Goal: Transaction & Acquisition: Book appointment/travel/reservation

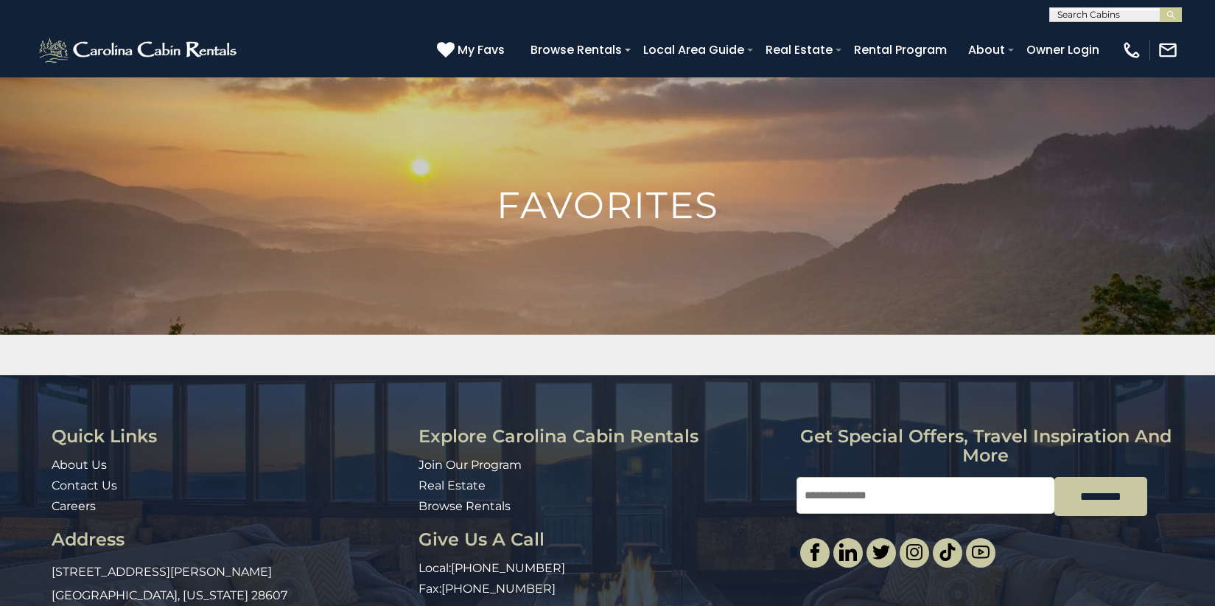
scroll to position [1, 0]
click at [1092, 18] on input "text" at bounding box center [1114, 17] width 129 height 15
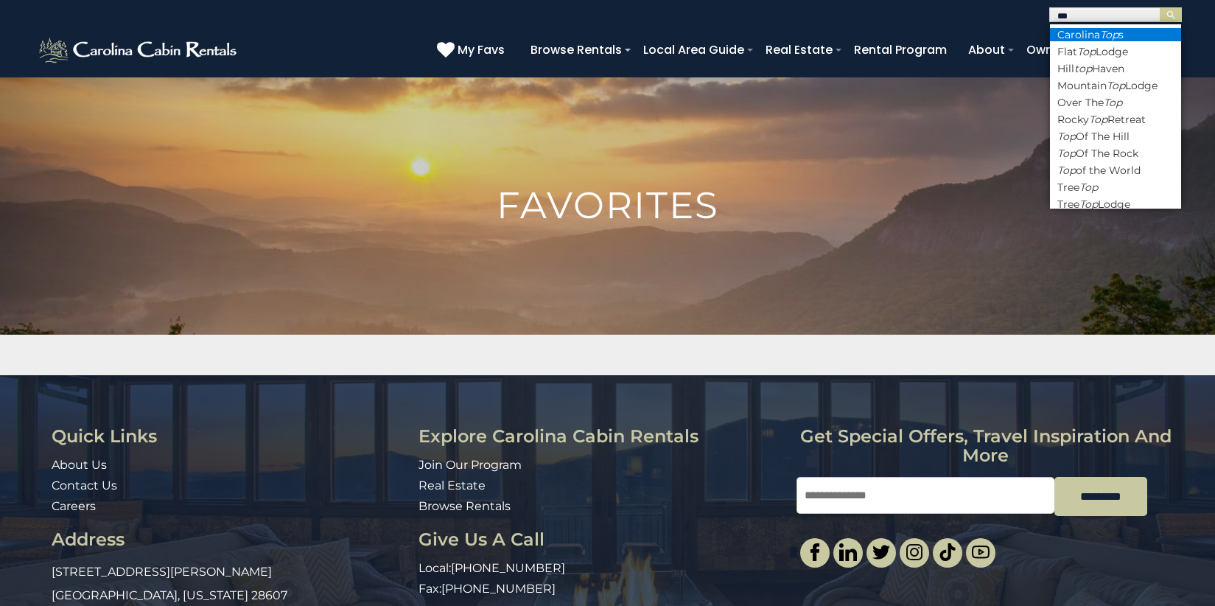
type input "***"
click at [1095, 32] on li "Carolina Top s" at bounding box center [1115, 34] width 131 height 13
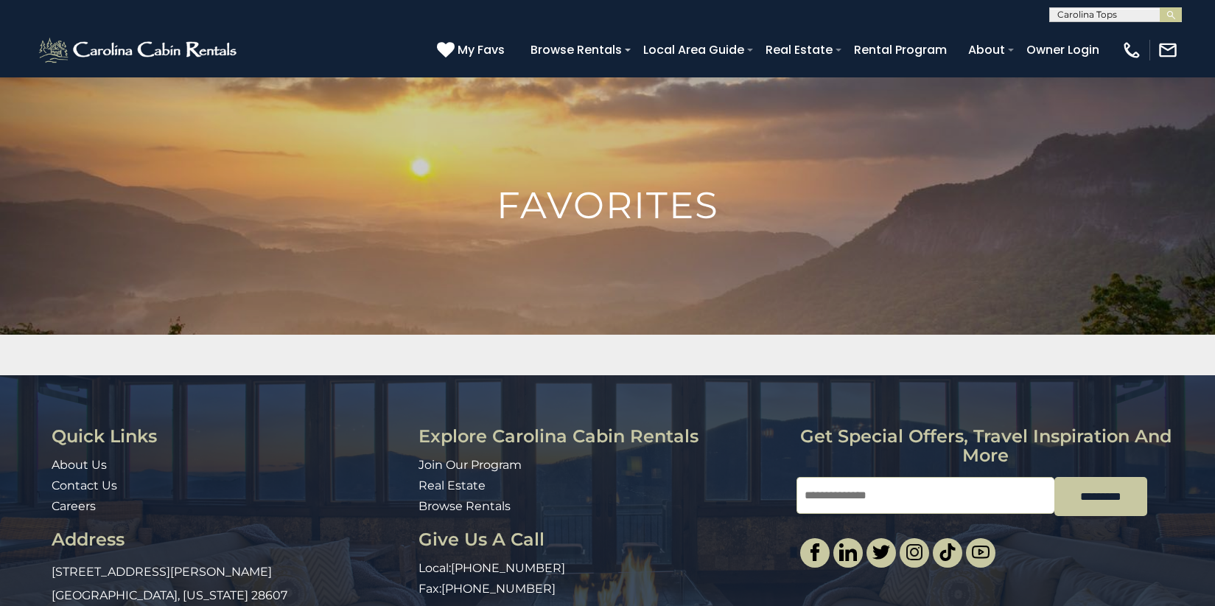
click at [1131, 13] on input "text" at bounding box center [1114, 17] width 129 height 15
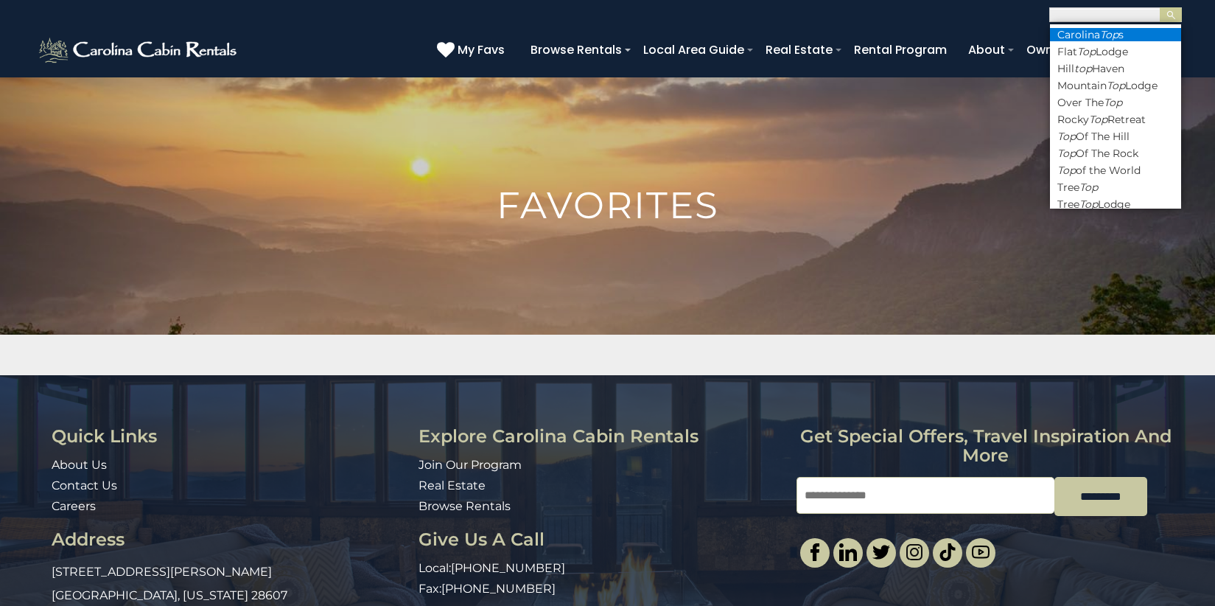
click at [1109, 38] on em "Top" at bounding box center [1109, 34] width 18 height 13
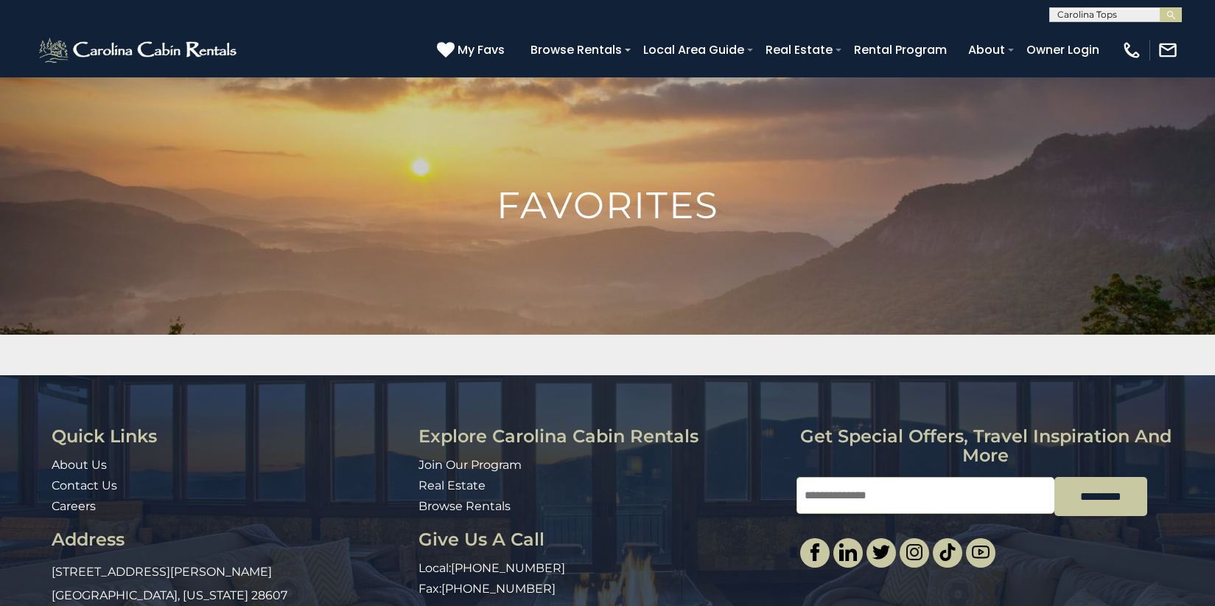
click at [1159, 7] on button "submit" at bounding box center [1170, 14] width 22 height 15
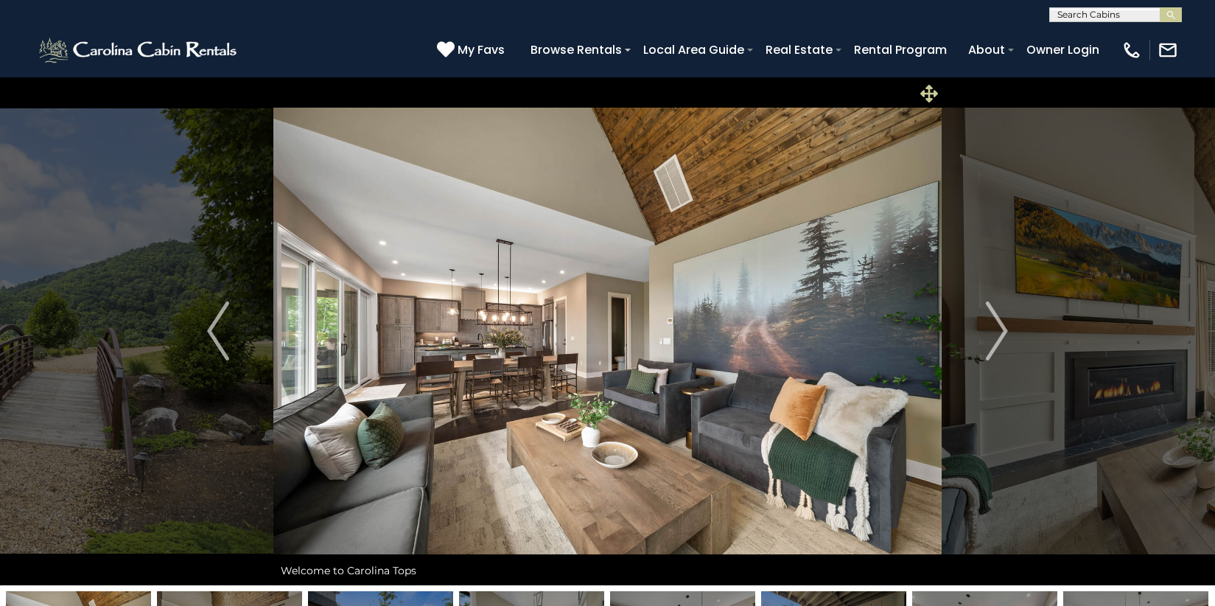
click at [928, 93] on icon at bounding box center [929, 94] width 18 height 18
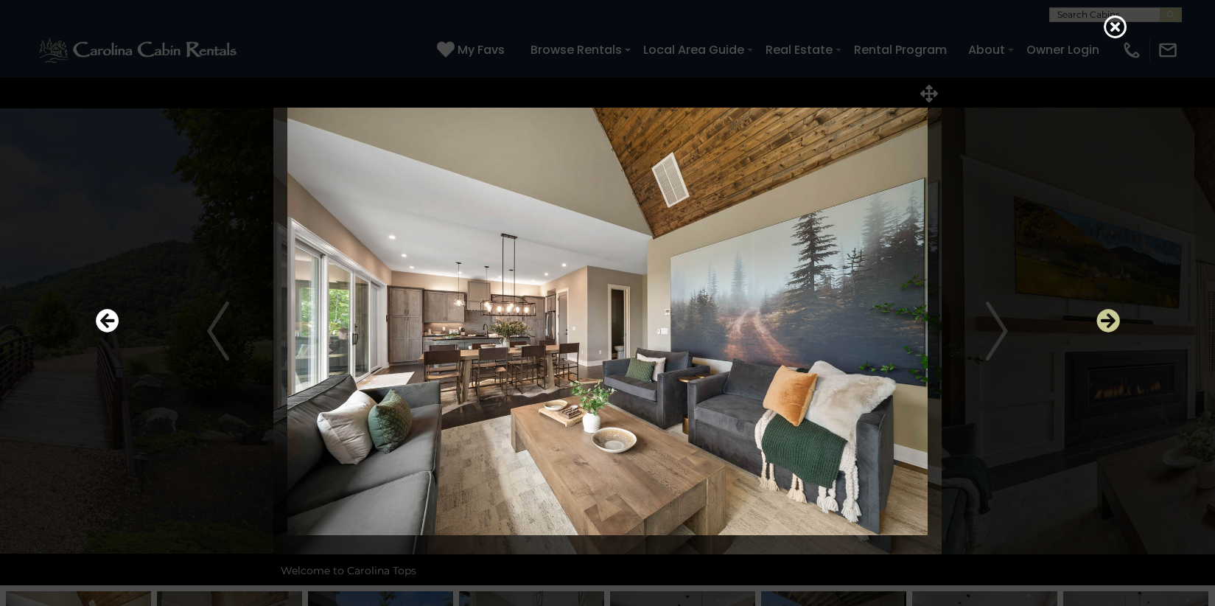
click at [1104, 322] on icon "Next" at bounding box center [1108, 321] width 24 height 24
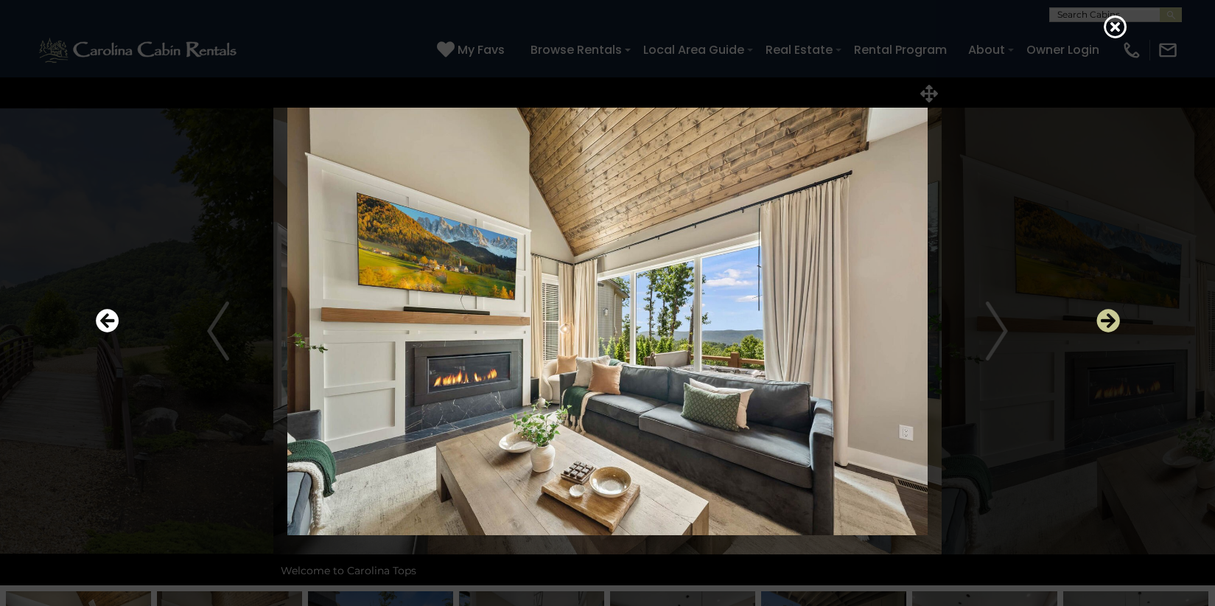
click at [1104, 322] on icon "Next" at bounding box center [1108, 321] width 24 height 24
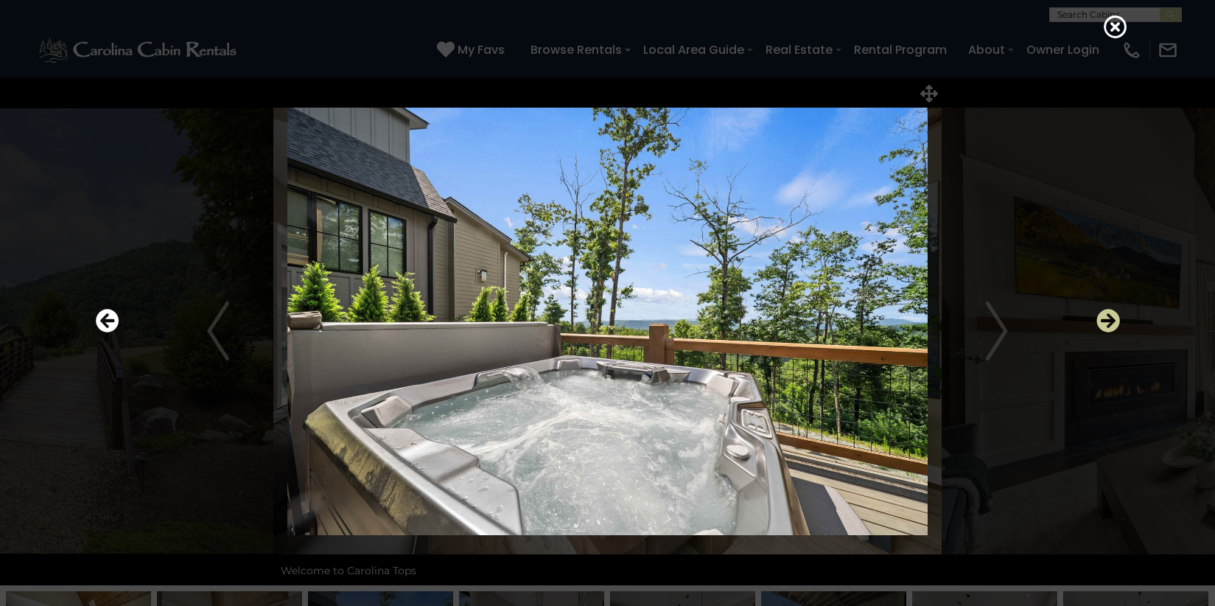
click at [1104, 322] on icon "Next" at bounding box center [1108, 321] width 24 height 24
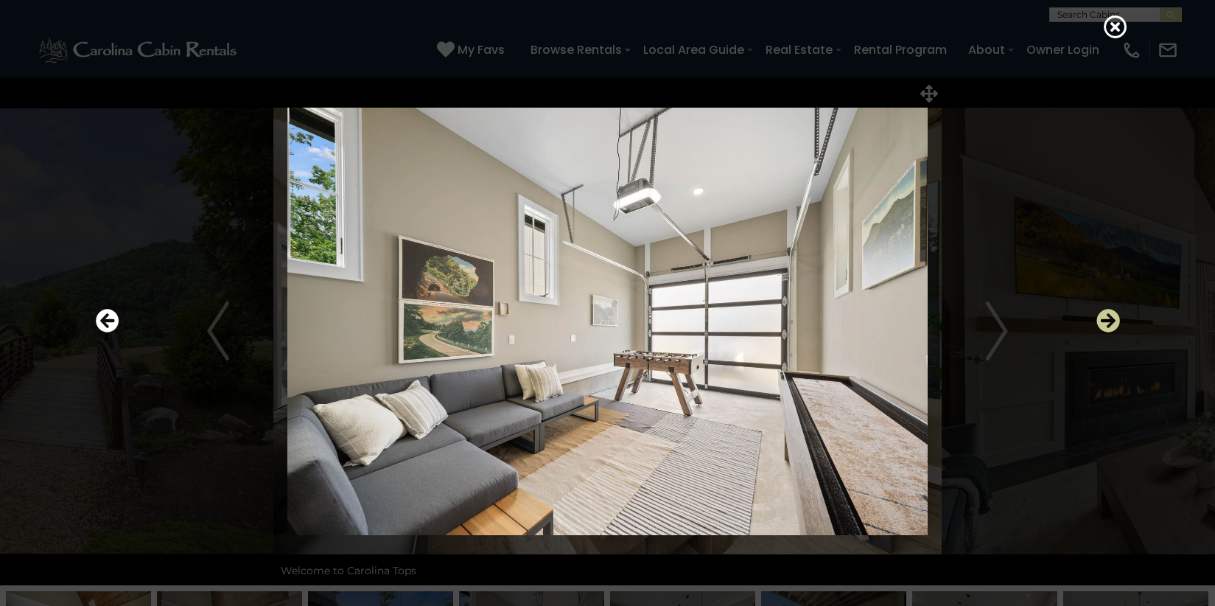
click at [1104, 322] on icon "Next" at bounding box center [1108, 321] width 24 height 24
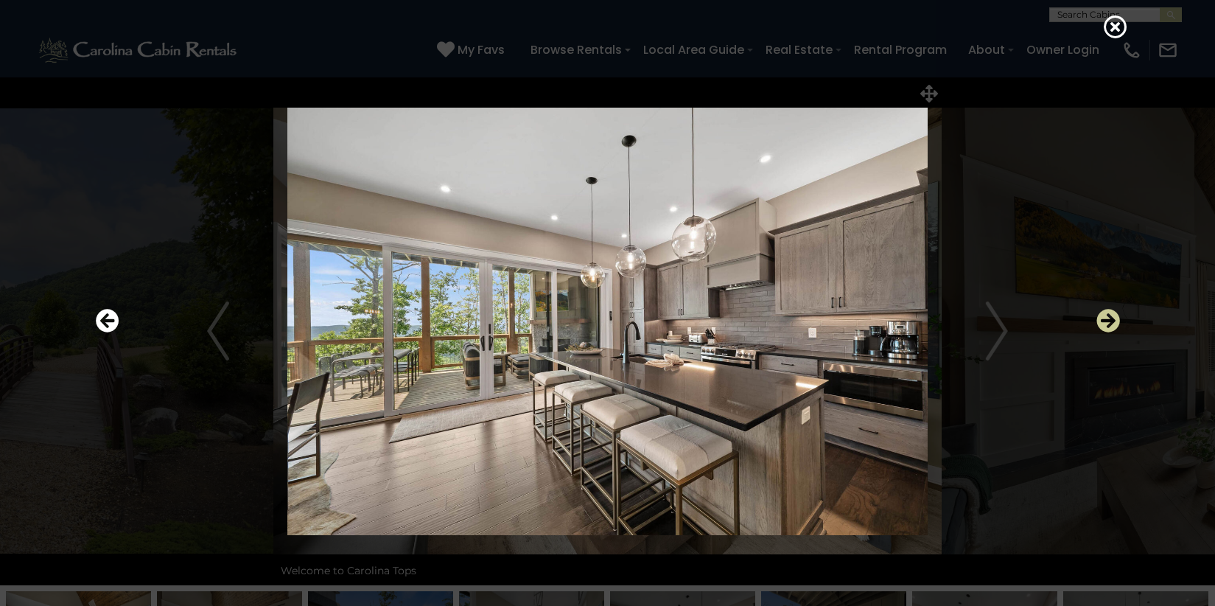
click at [1112, 319] on icon "Next" at bounding box center [1108, 321] width 24 height 24
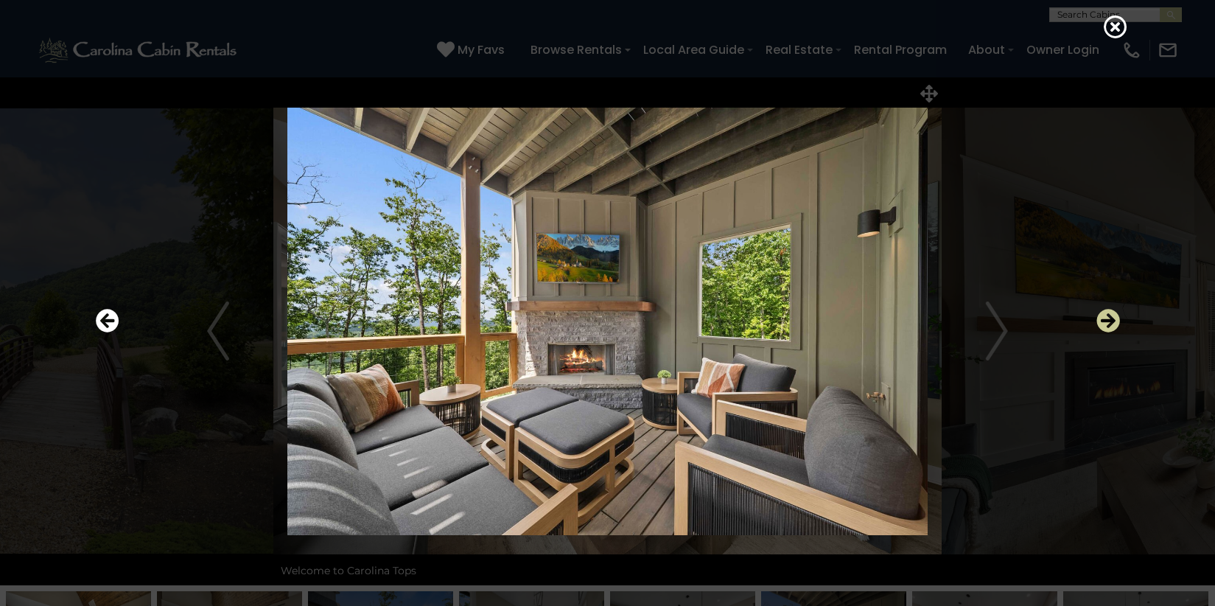
click at [1112, 319] on icon "Next" at bounding box center [1108, 321] width 24 height 24
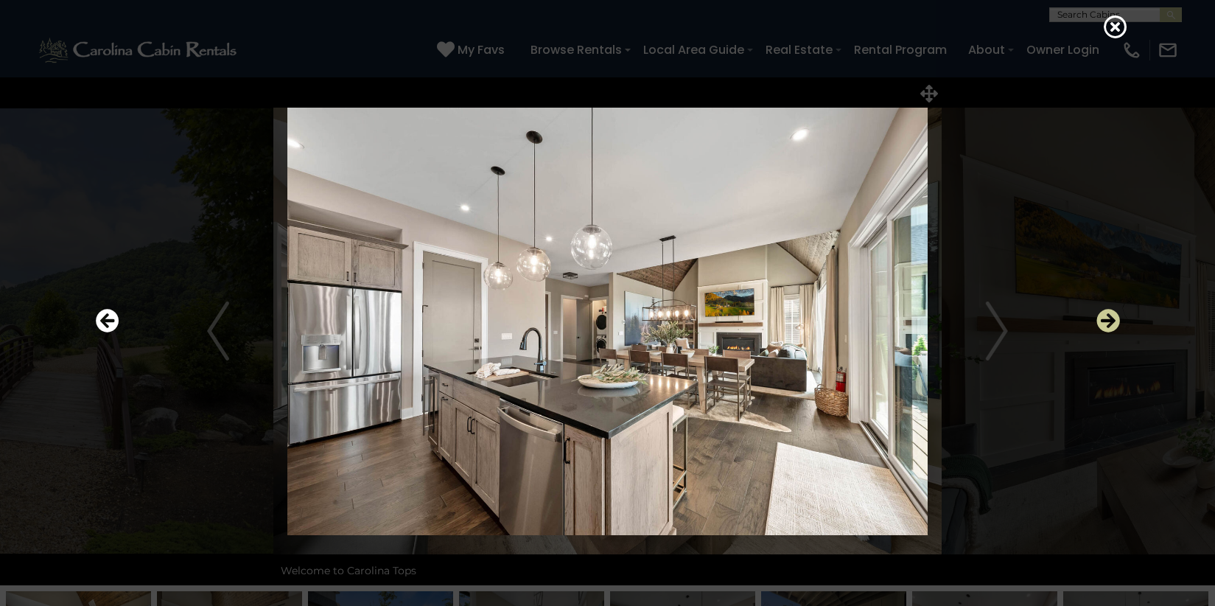
click at [1112, 319] on icon "Next" at bounding box center [1108, 321] width 24 height 24
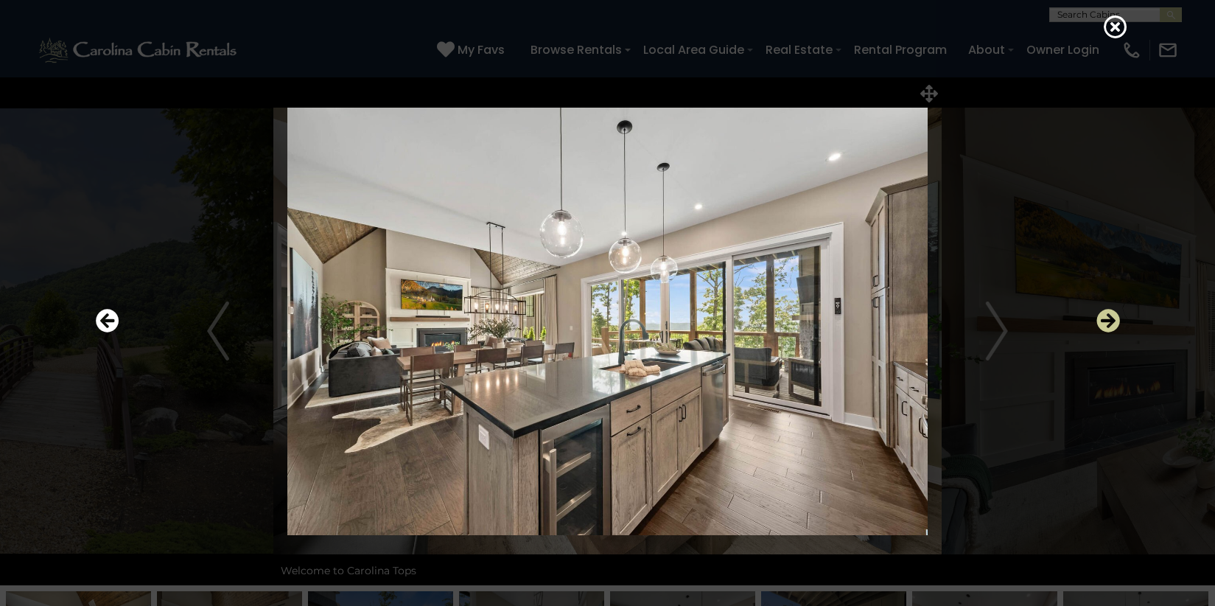
click at [1112, 319] on icon "Next" at bounding box center [1108, 321] width 24 height 24
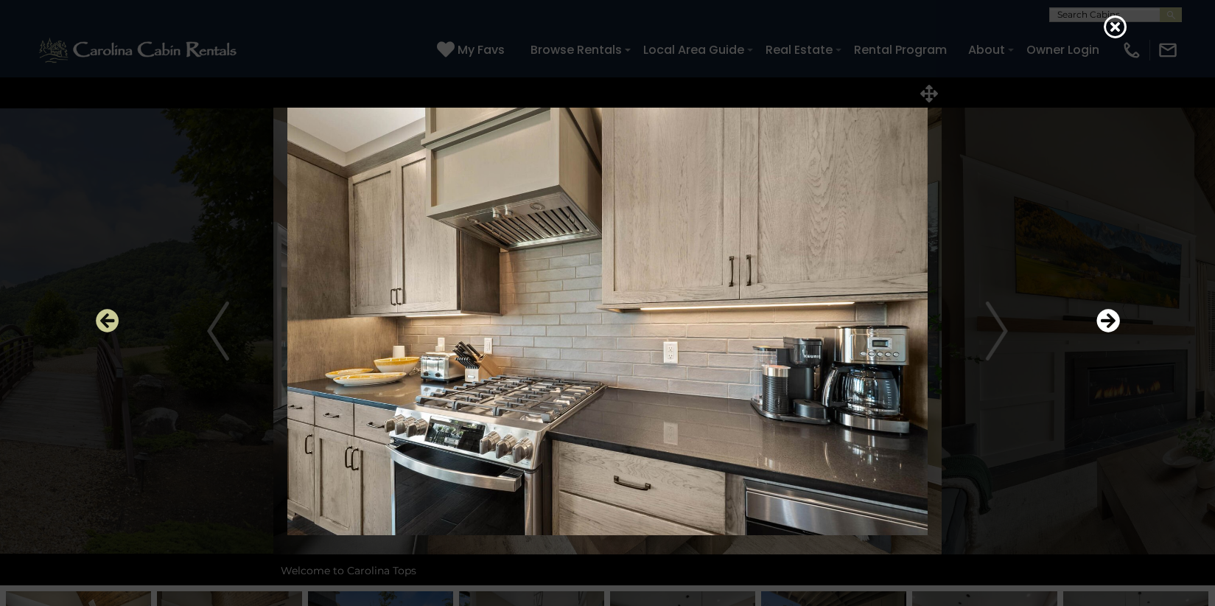
click at [104, 322] on icon "Previous" at bounding box center [108, 321] width 24 height 24
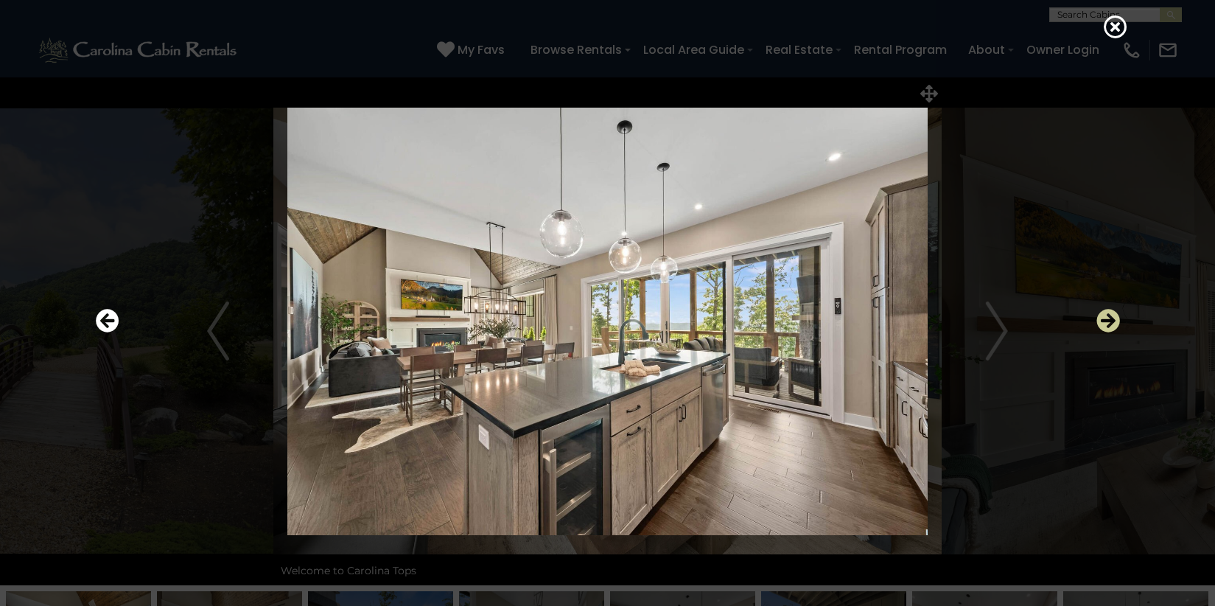
click at [1103, 318] on icon "Next" at bounding box center [1108, 321] width 24 height 24
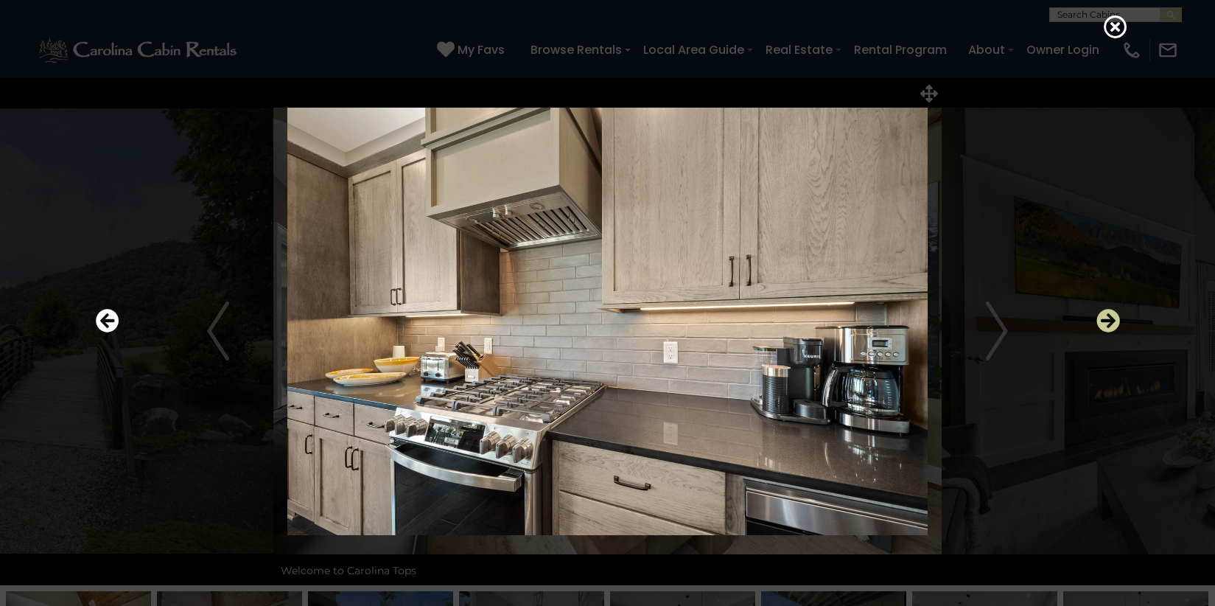
click at [1103, 318] on icon "Next" at bounding box center [1108, 321] width 24 height 24
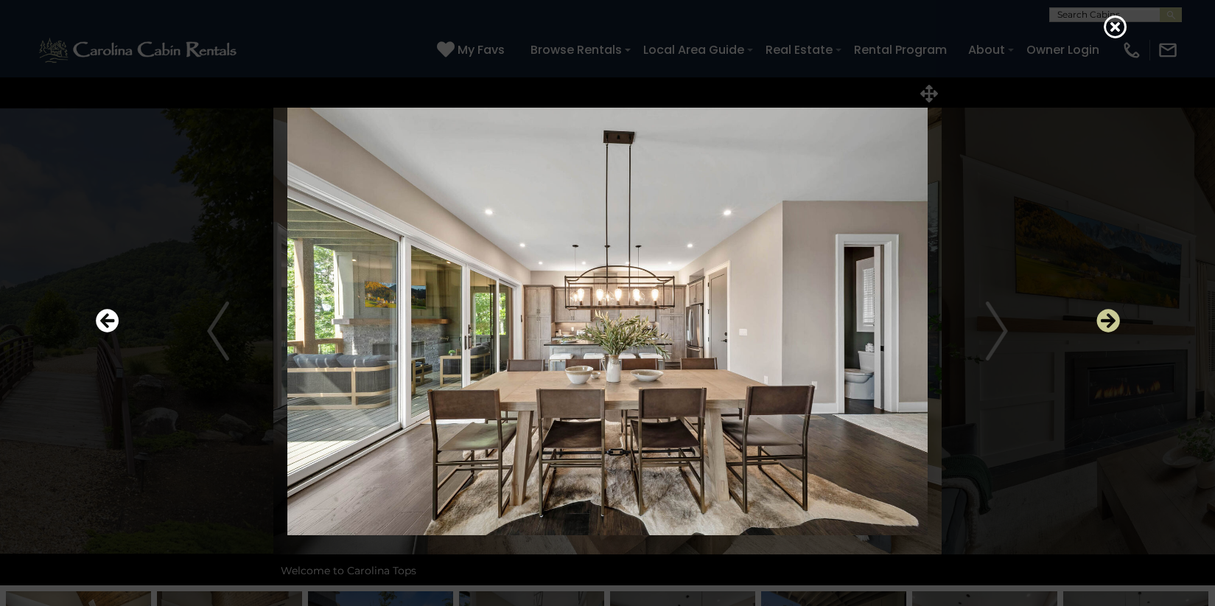
click at [1105, 316] on icon "Next" at bounding box center [1108, 321] width 24 height 24
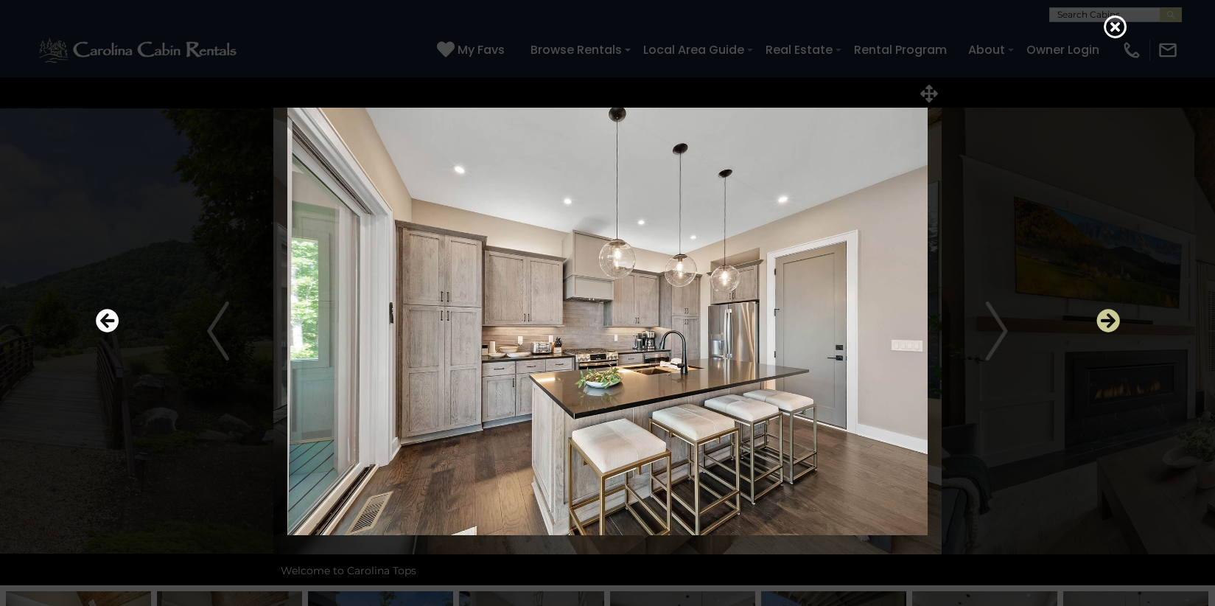
click at [1104, 315] on icon "Next" at bounding box center [1108, 321] width 24 height 24
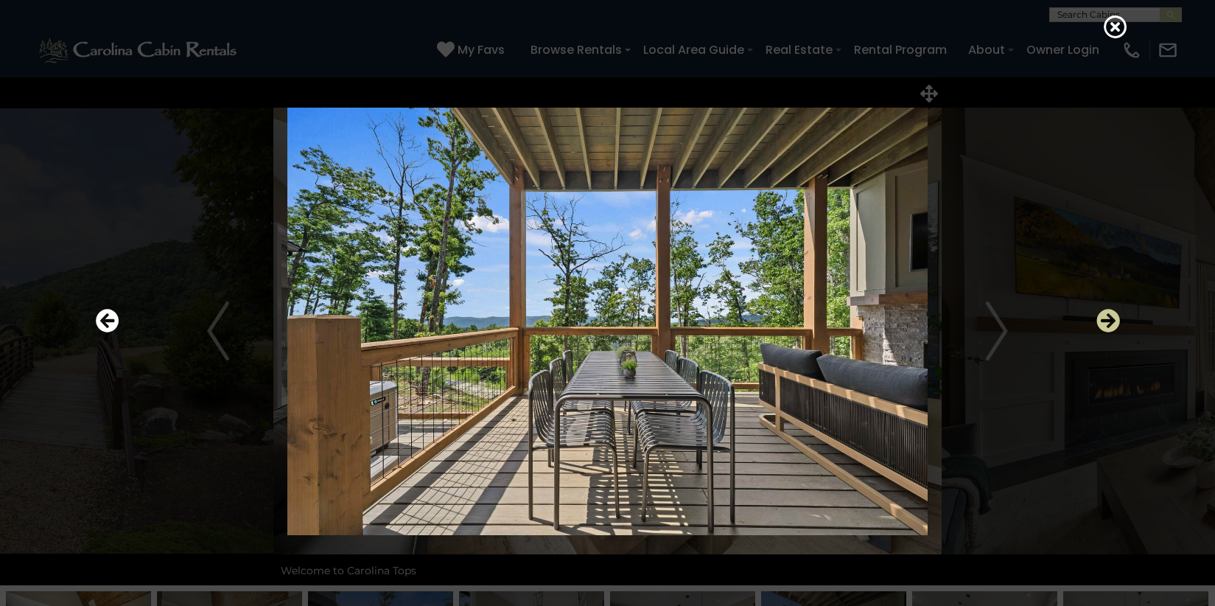
click at [1115, 318] on icon "Next" at bounding box center [1108, 321] width 24 height 24
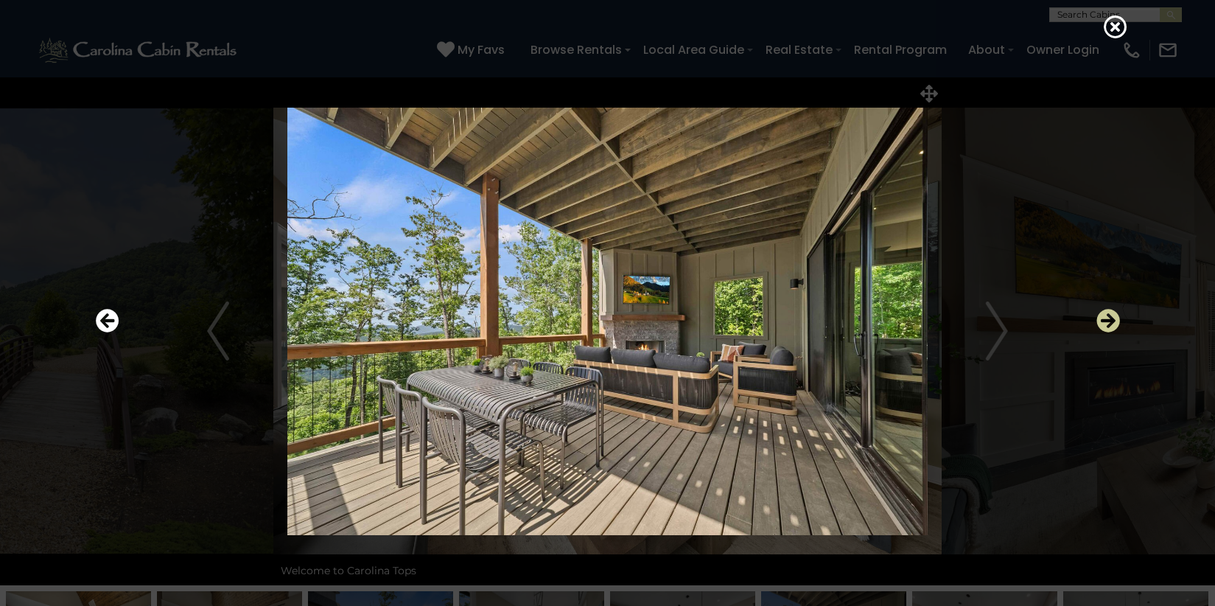
click at [1115, 318] on icon "Next" at bounding box center [1108, 321] width 24 height 24
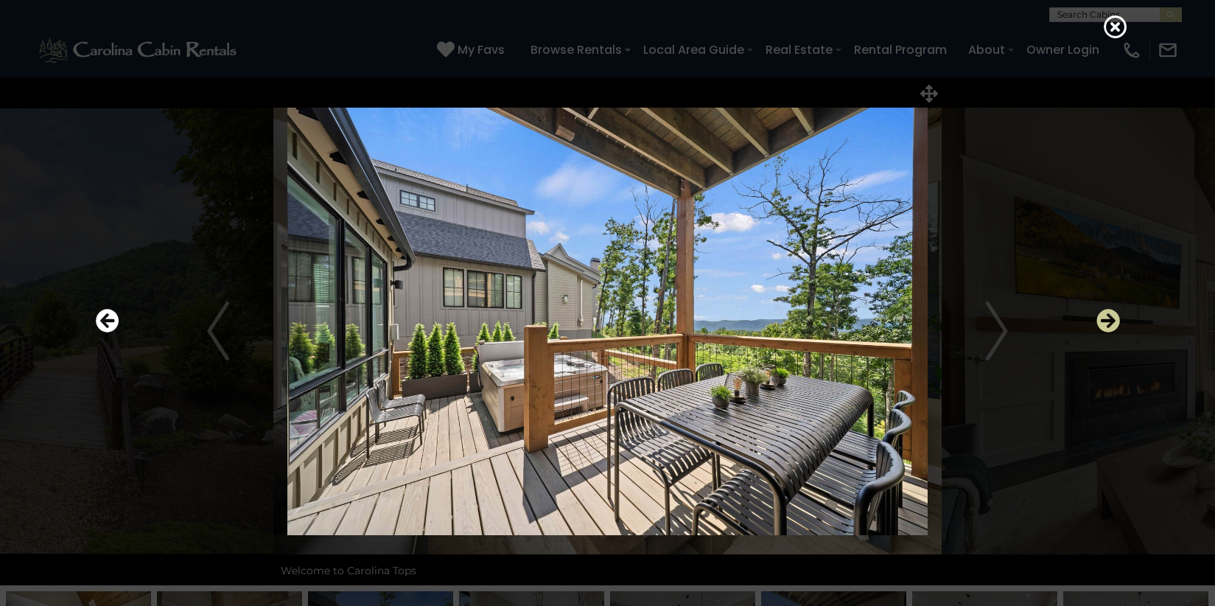
click at [1109, 320] on icon "Next" at bounding box center [1108, 321] width 24 height 24
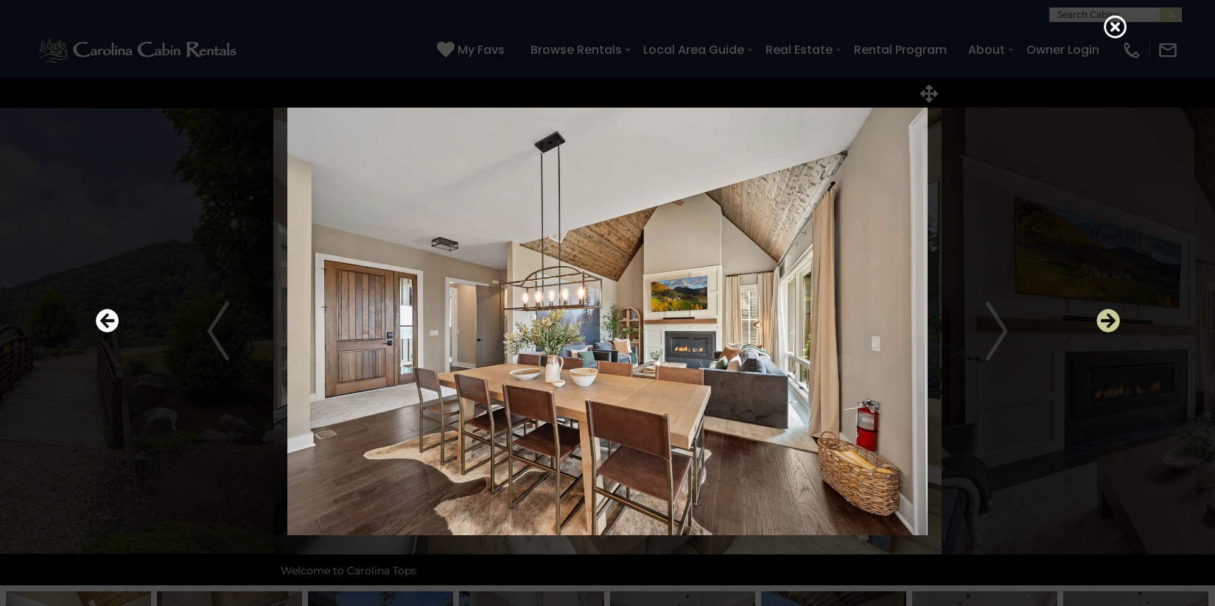
click at [1109, 320] on icon "Next" at bounding box center [1108, 321] width 24 height 24
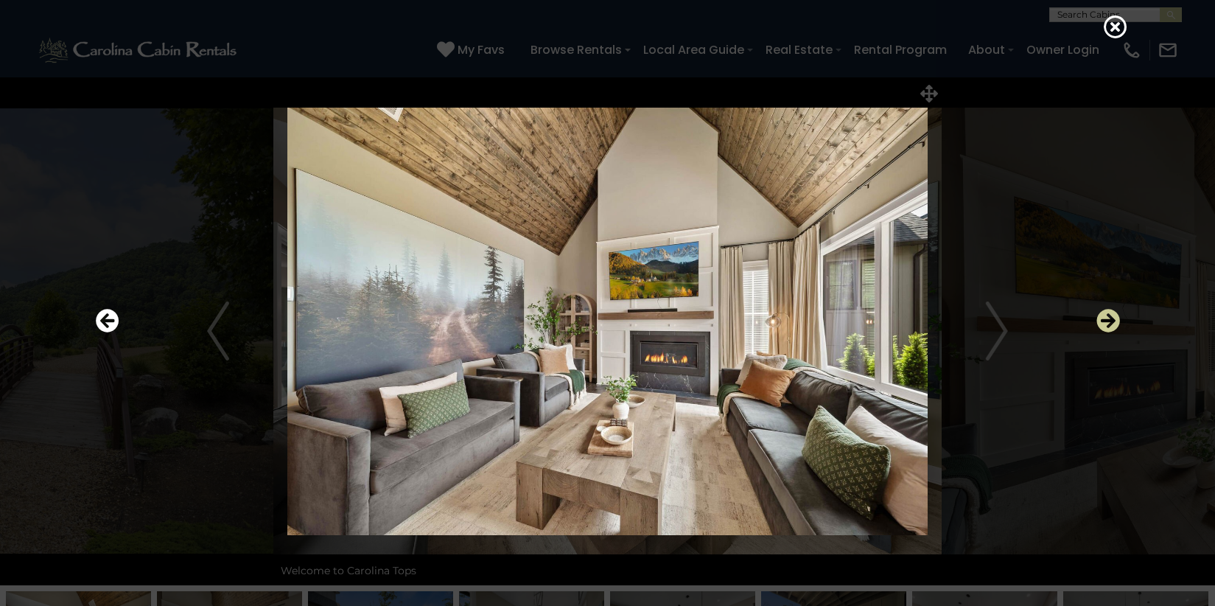
click at [1109, 320] on icon "Next" at bounding box center [1108, 321] width 24 height 24
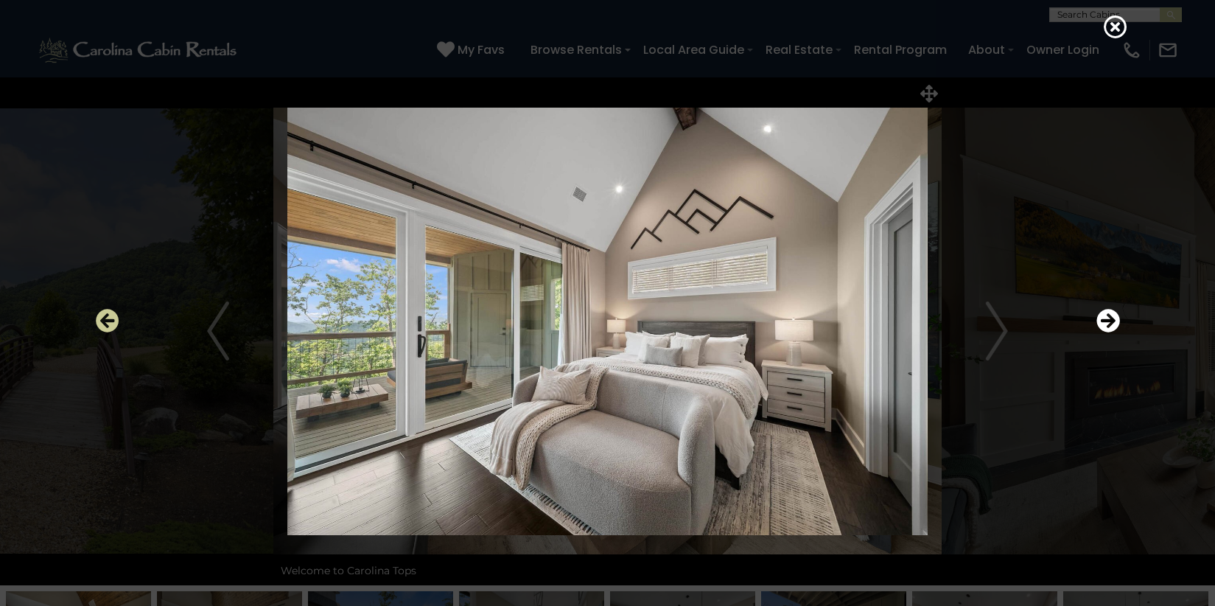
click at [100, 316] on icon "Previous" at bounding box center [108, 321] width 24 height 24
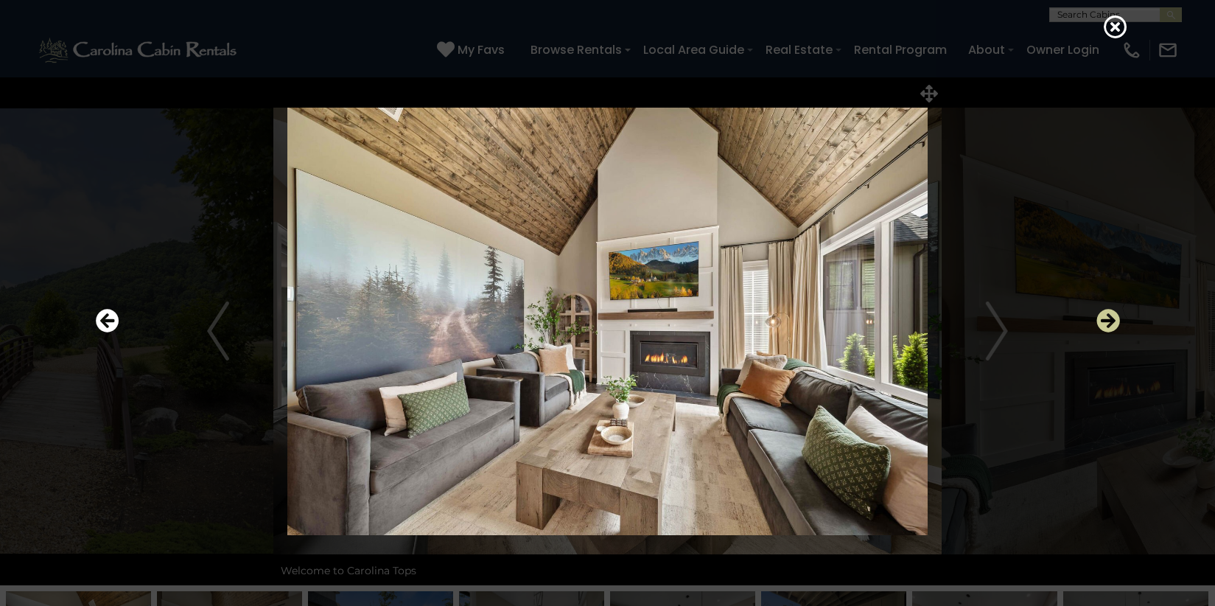
click at [1106, 317] on icon "Next" at bounding box center [1108, 321] width 24 height 24
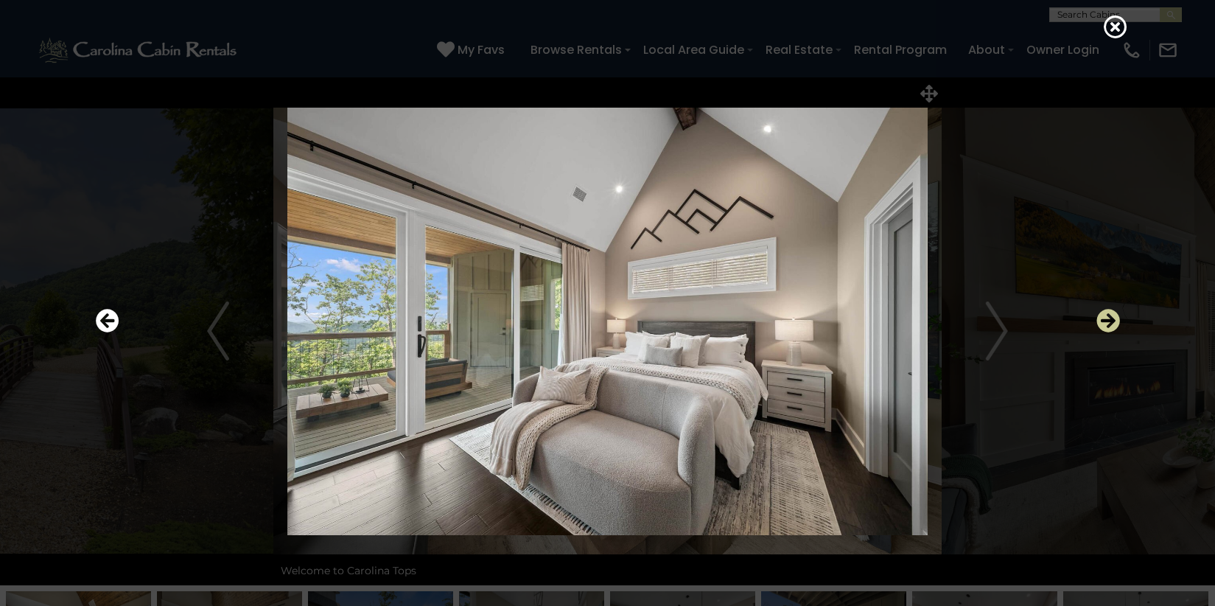
click at [1106, 317] on icon "Next" at bounding box center [1108, 321] width 24 height 24
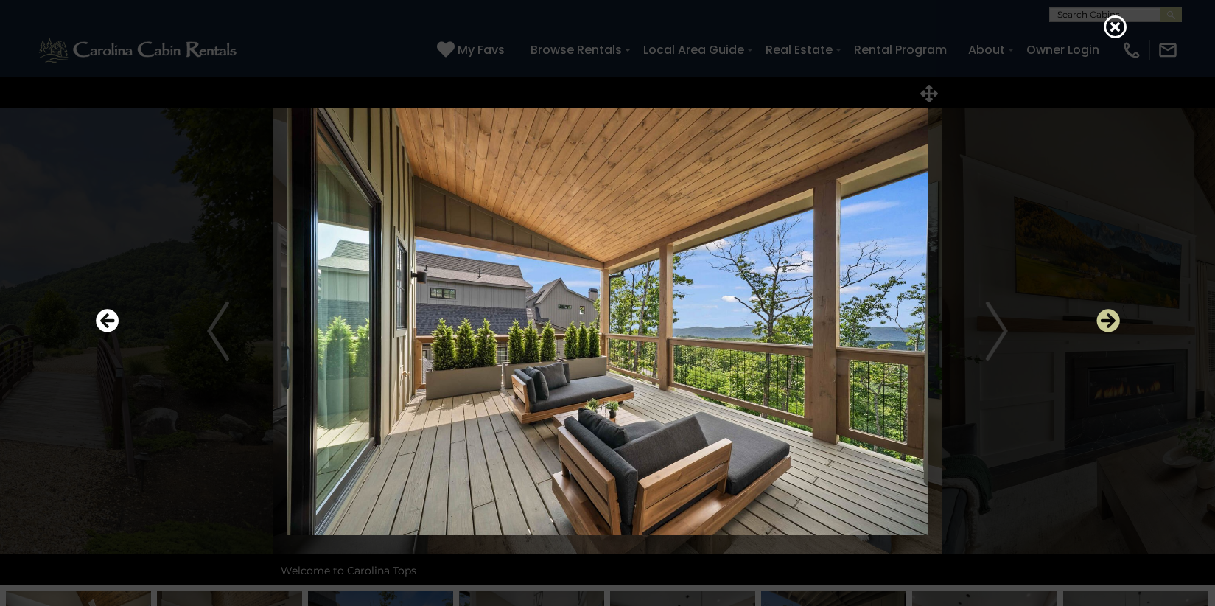
click at [1106, 317] on icon "Next" at bounding box center [1108, 321] width 24 height 24
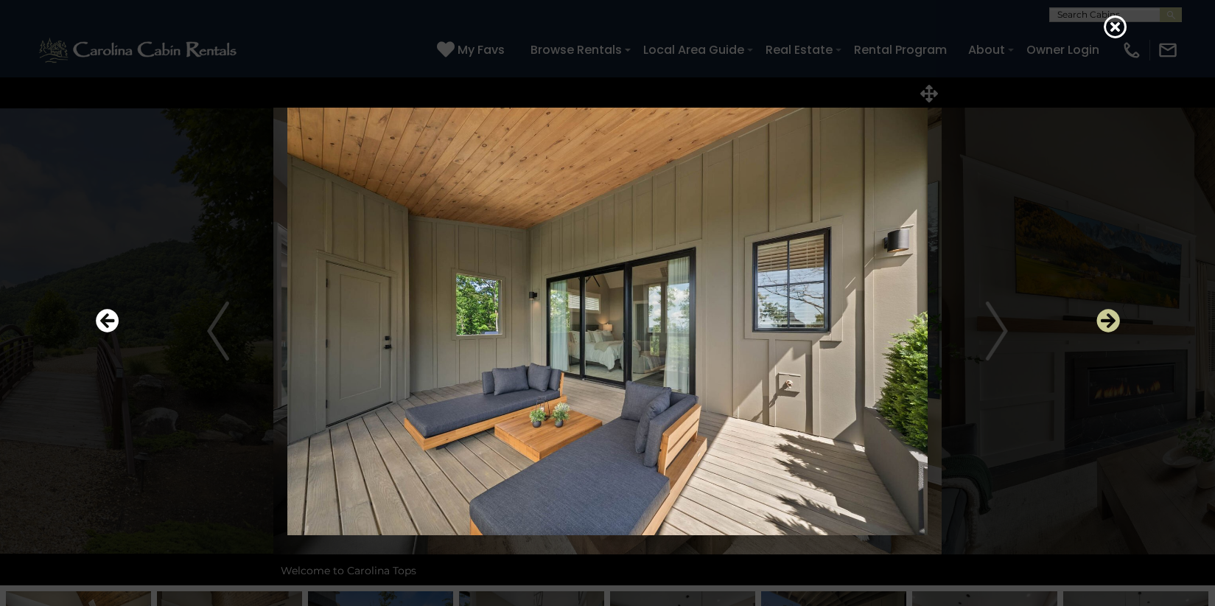
click at [1106, 317] on icon "Next" at bounding box center [1108, 321] width 24 height 24
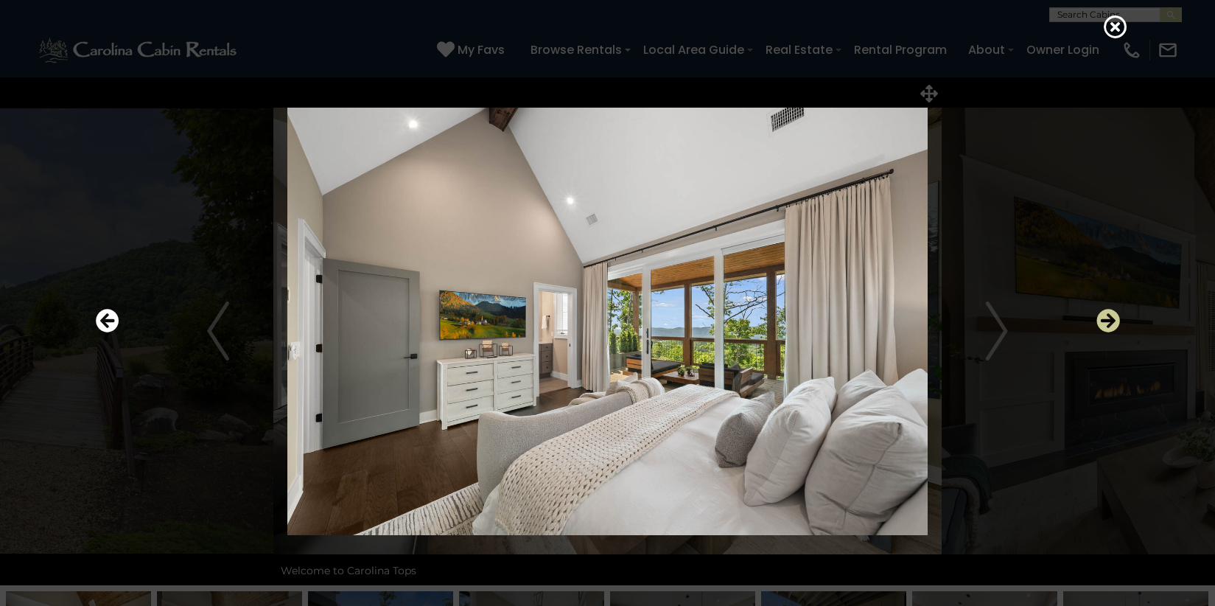
click at [1107, 318] on icon "Next" at bounding box center [1108, 321] width 24 height 24
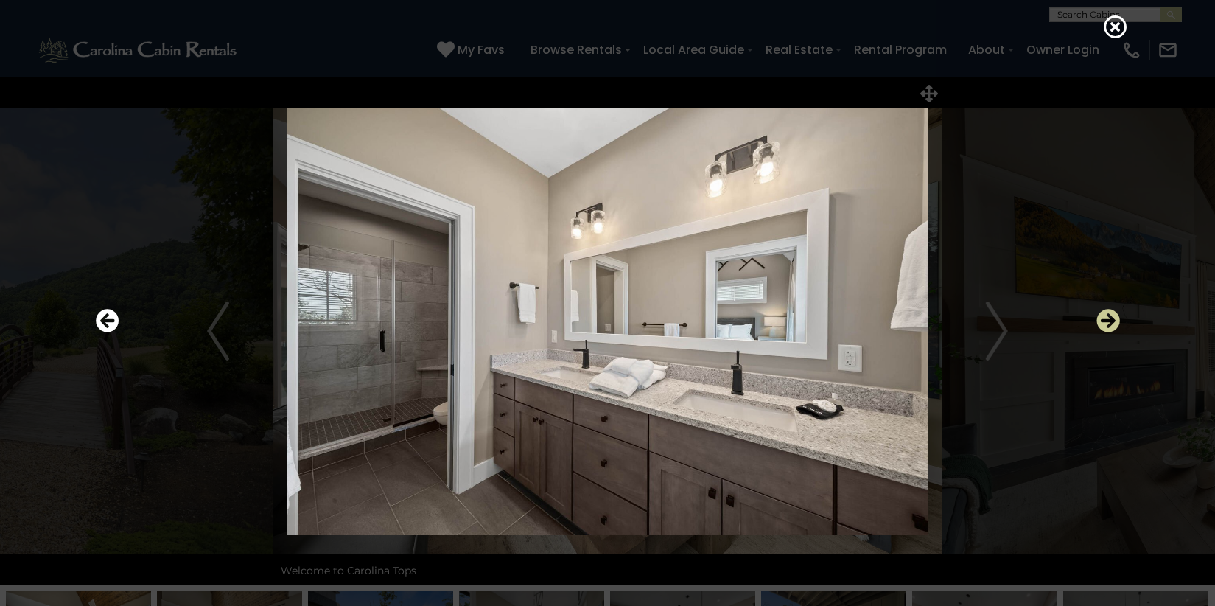
click at [1103, 319] on icon "Next" at bounding box center [1108, 321] width 24 height 24
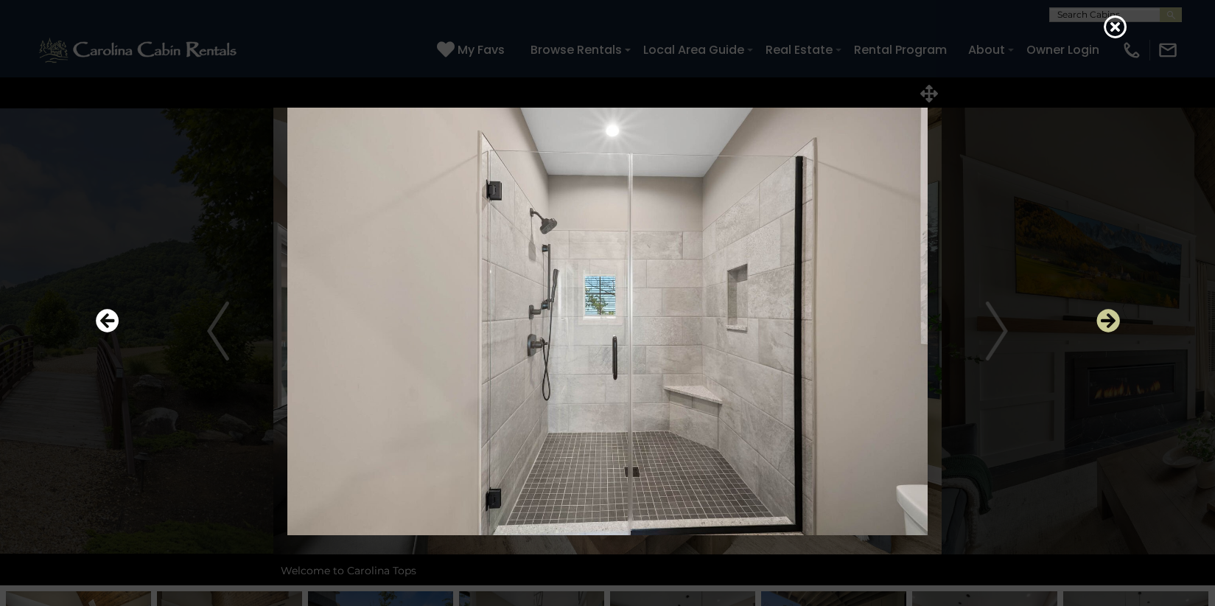
click at [1103, 319] on icon "Next" at bounding box center [1108, 321] width 24 height 24
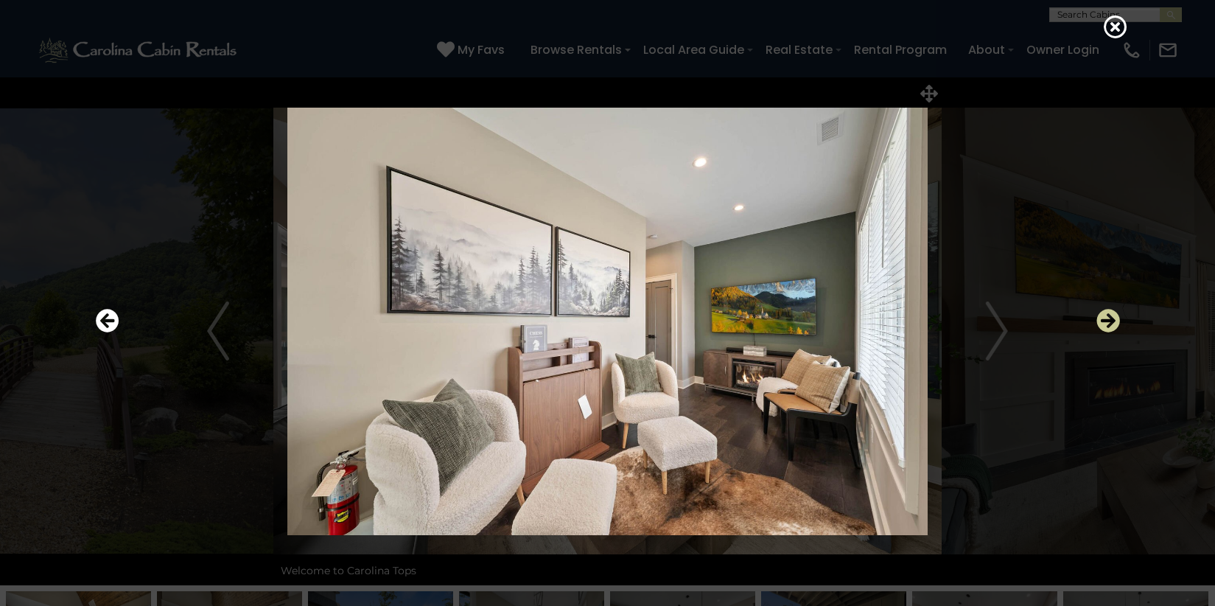
click at [1113, 317] on icon "Next" at bounding box center [1108, 321] width 24 height 24
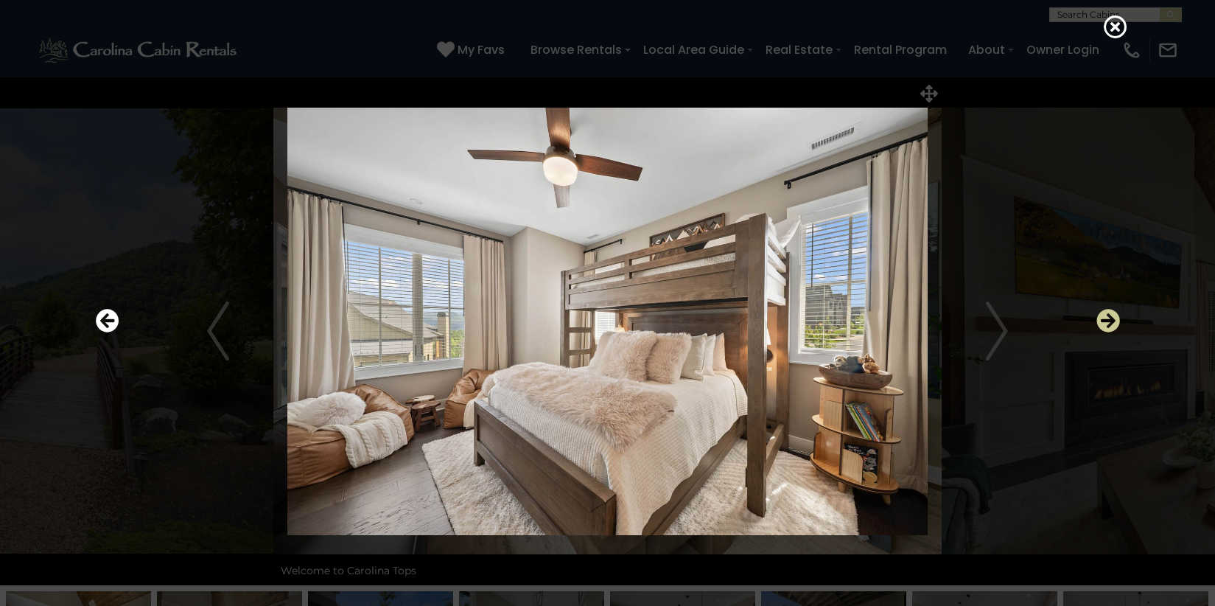
click at [1112, 312] on icon "Next" at bounding box center [1108, 321] width 24 height 24
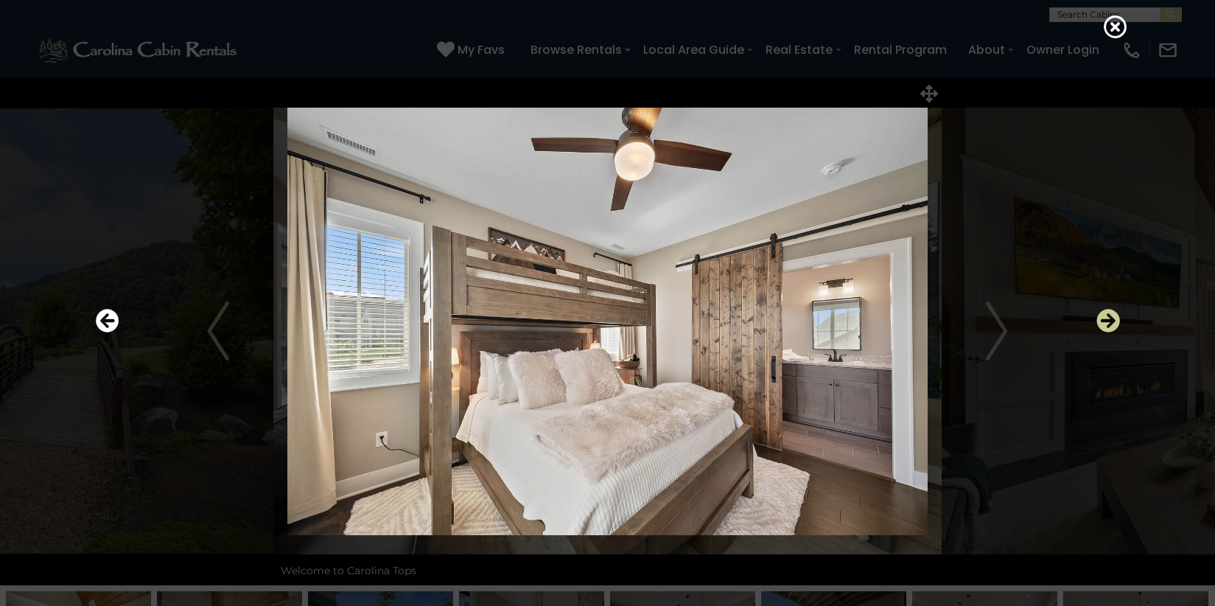
click at [1109, 314] on icon "Next" at bounding box center [1108, 321] width 24 height 24
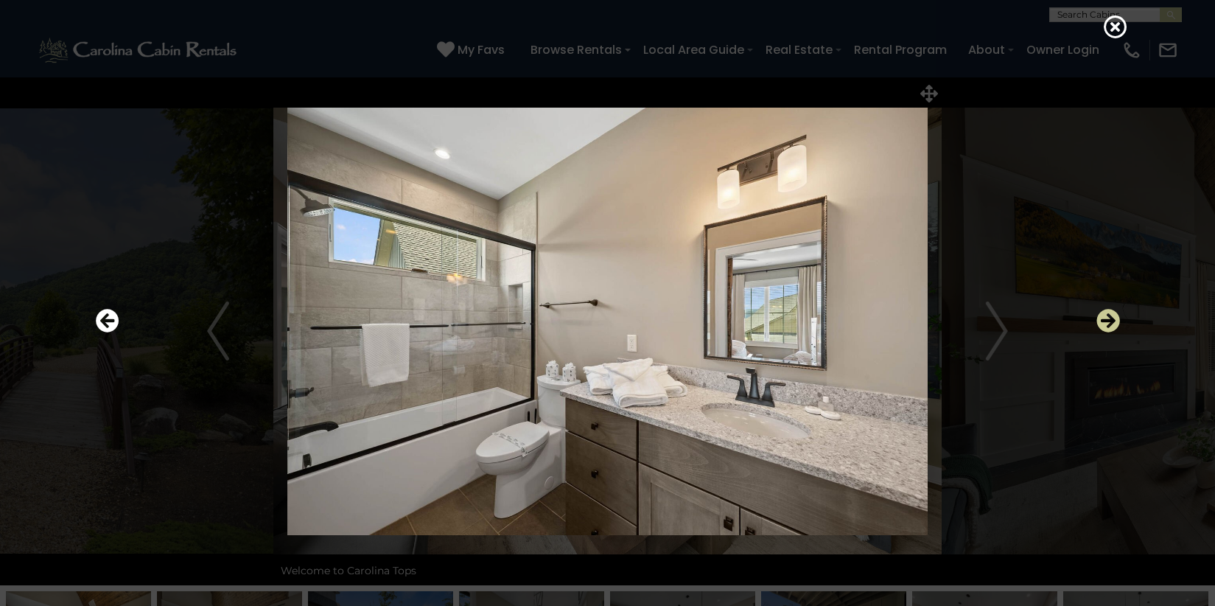
click at [1106, 320] on icon "Next" at bounding box center [1108, 321] width 24 height 24
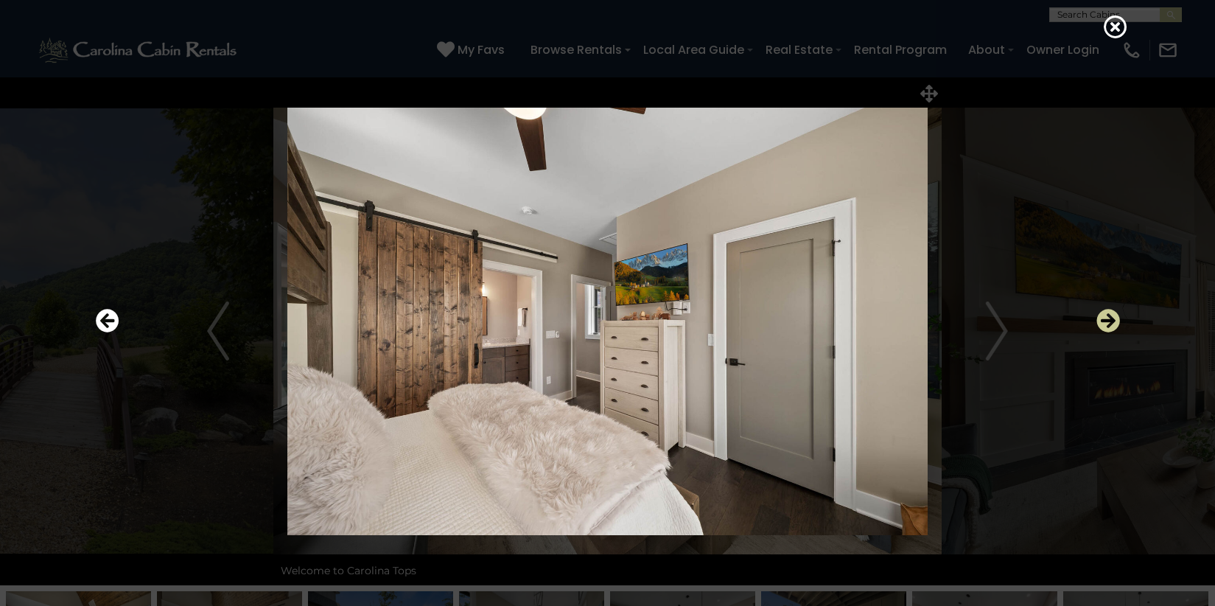
click at [1106, 320] on icon "Next" at bounding box center [1108, 321] width 24 height 24
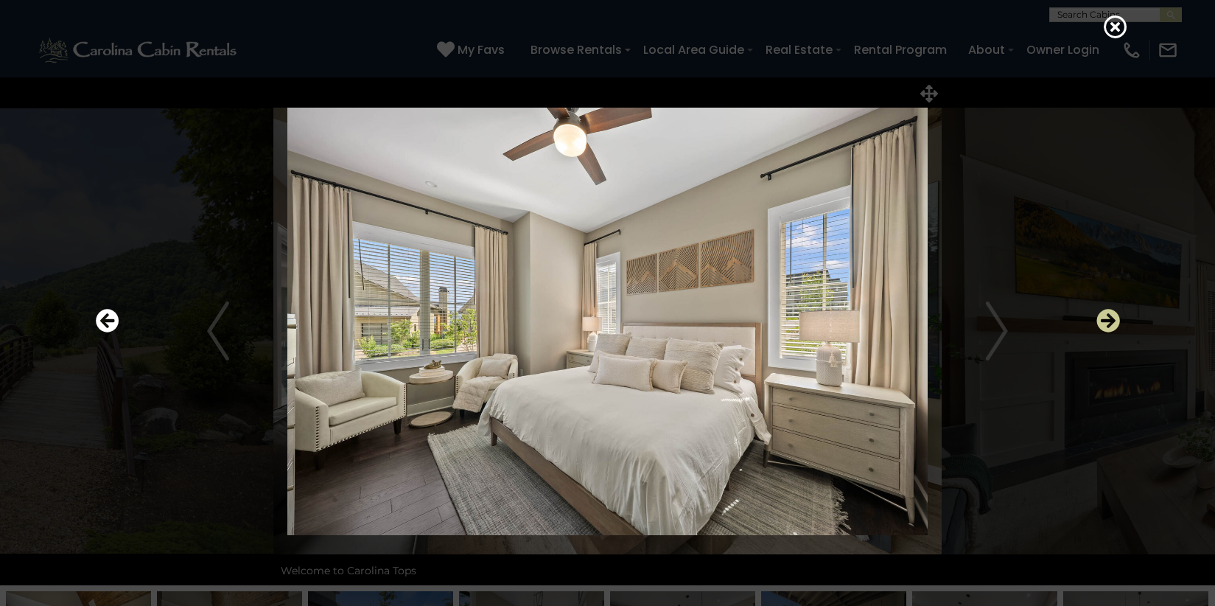
click at [1111, 313] on icon "Next" at bounding box center [1108, 321] width 24 height 24
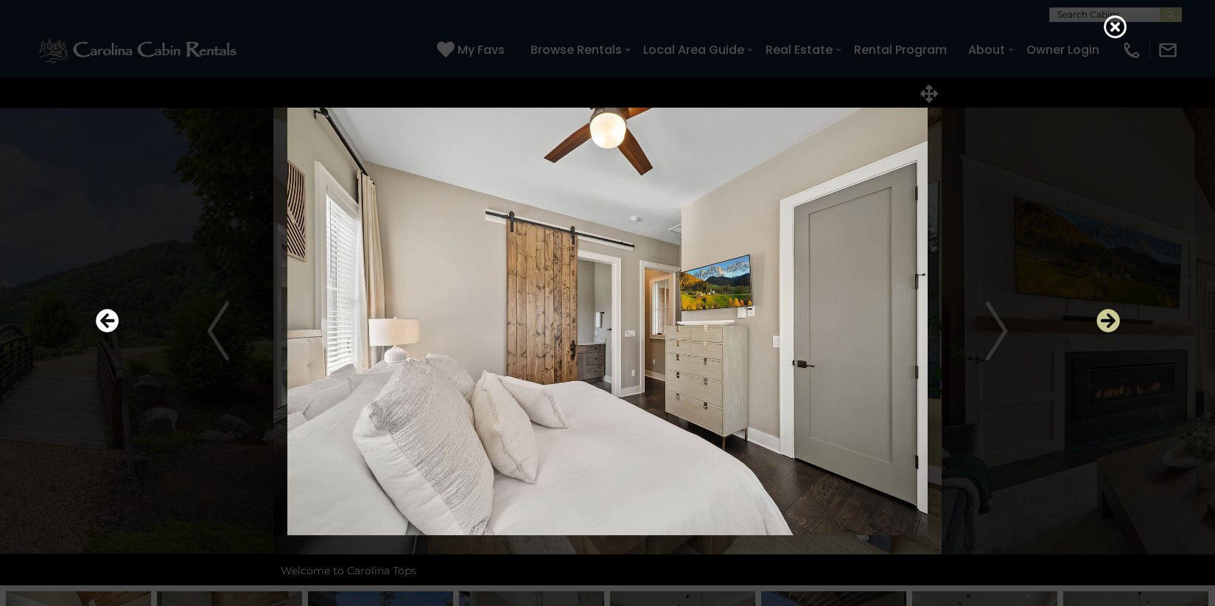
click at [1112, 314] on icon "Next" at bounding box center [1108, 321] width 24 height 24
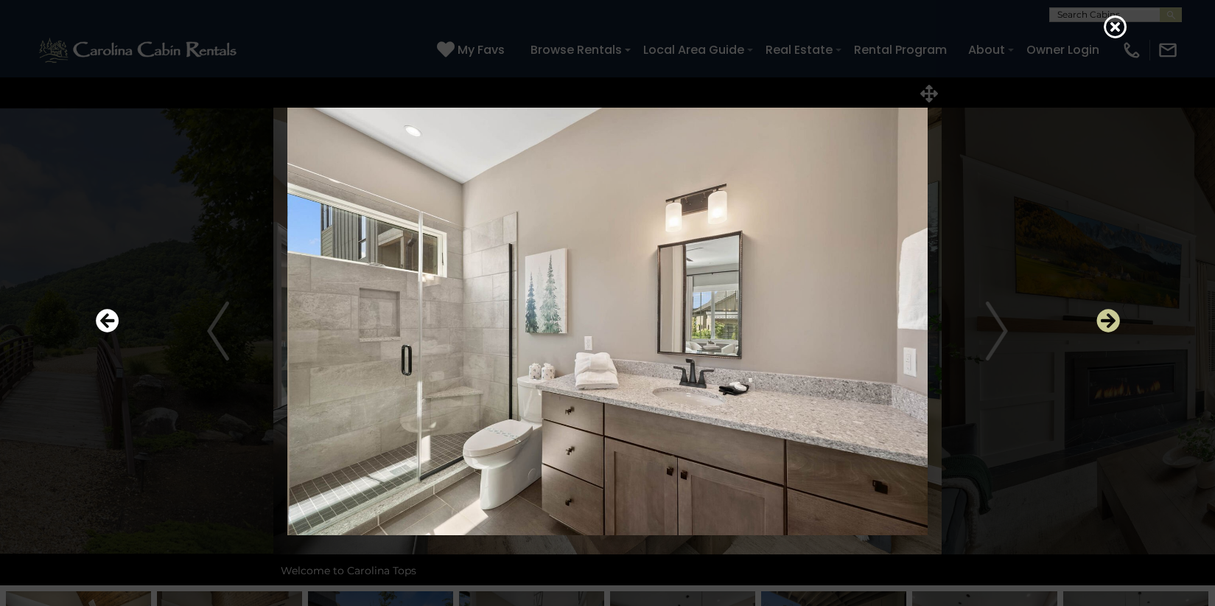
click at [1112, 315] on icon "Next" at bounding box center [1108, 321] width 24 height 24
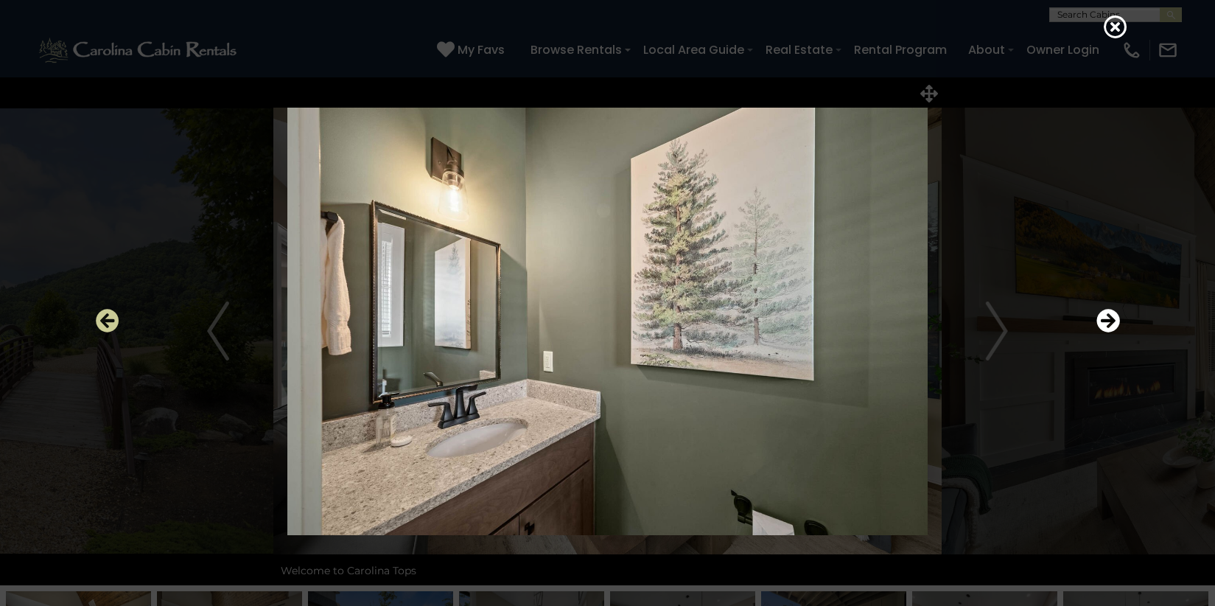
click at [111, 319] on icon "Previous" at bounding box center [108, 321] width 24 height 24
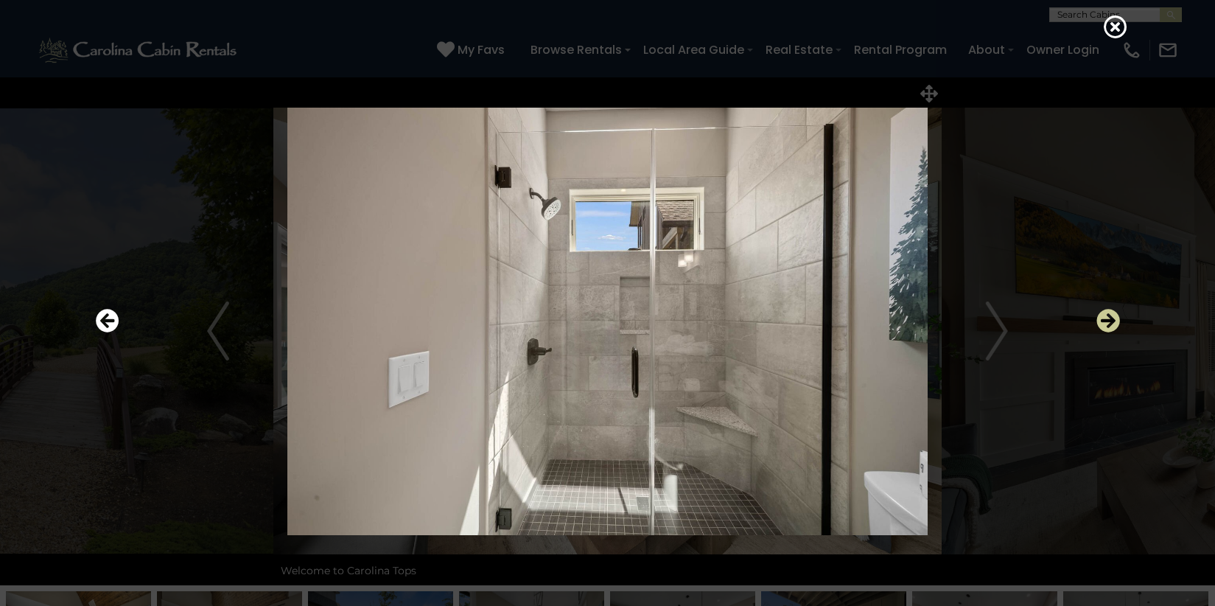
click at [1108, 323] on icon "Next" at bounding box center [1108, 321] width 24 height 24
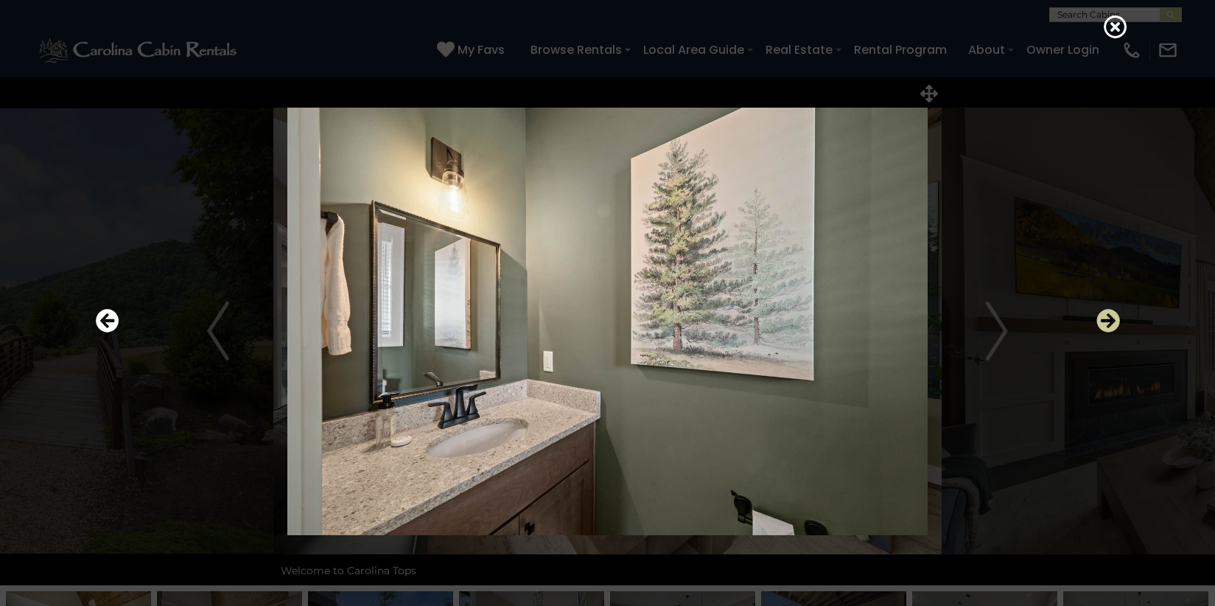
click at [1108, 323] on icon "Next" at bounding box center [1108, 321] width 24 height 24
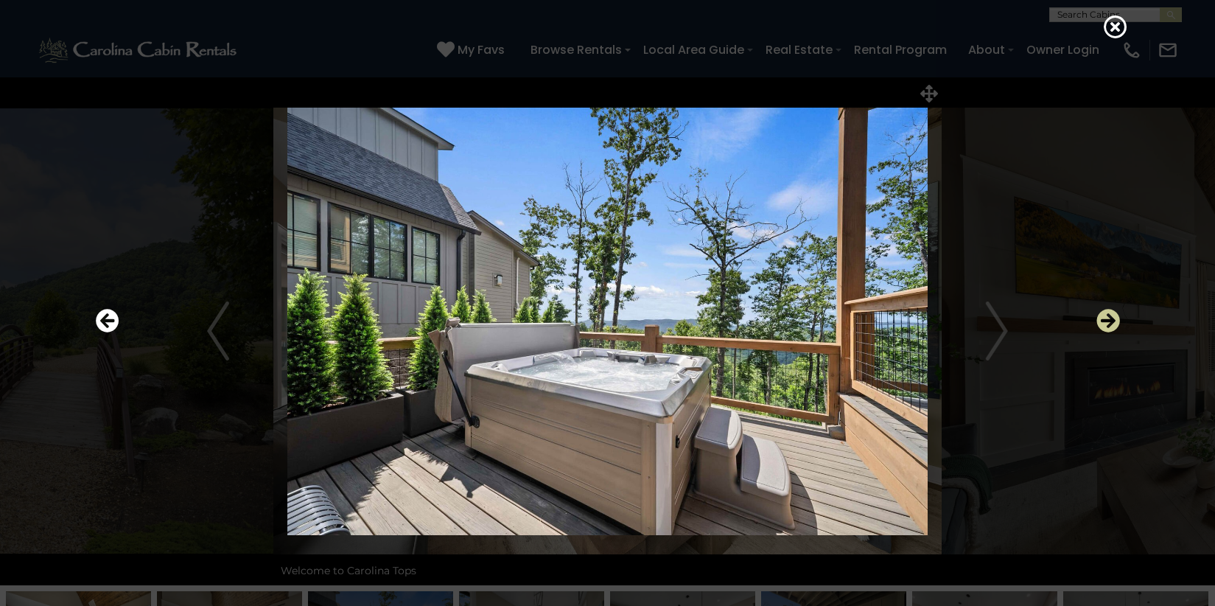
click at [1108, 323] on icon "Next" at bounding box center [1108, 321] width 24 height 24
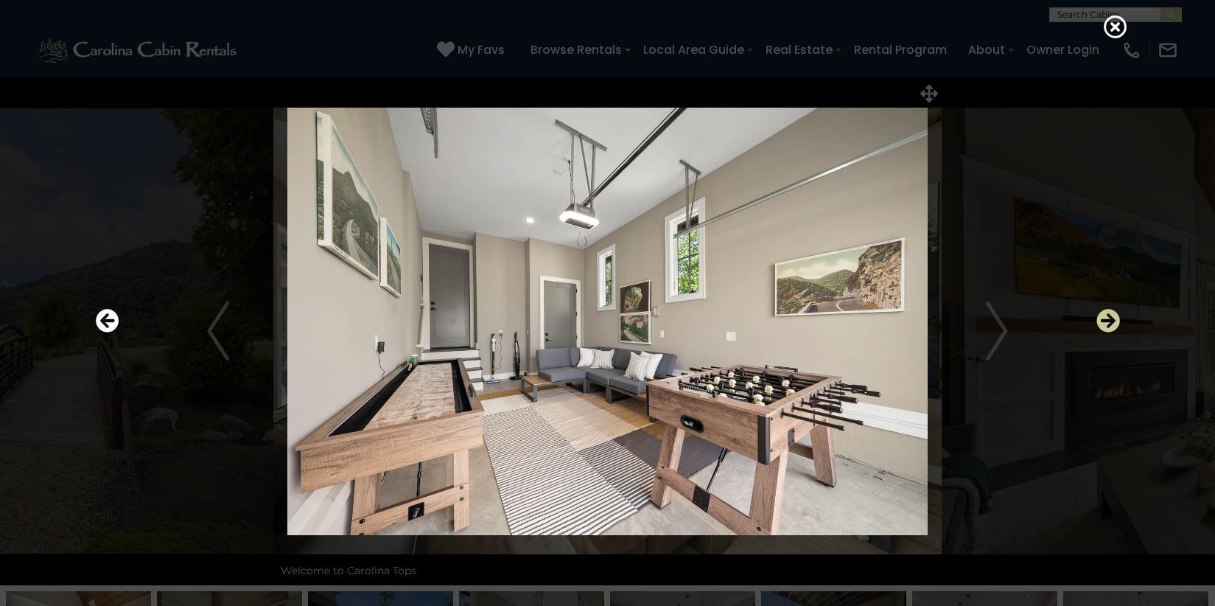
click at [1104, 321] on icon "Next" at bounding box center [1108, 321] width 24 height 24
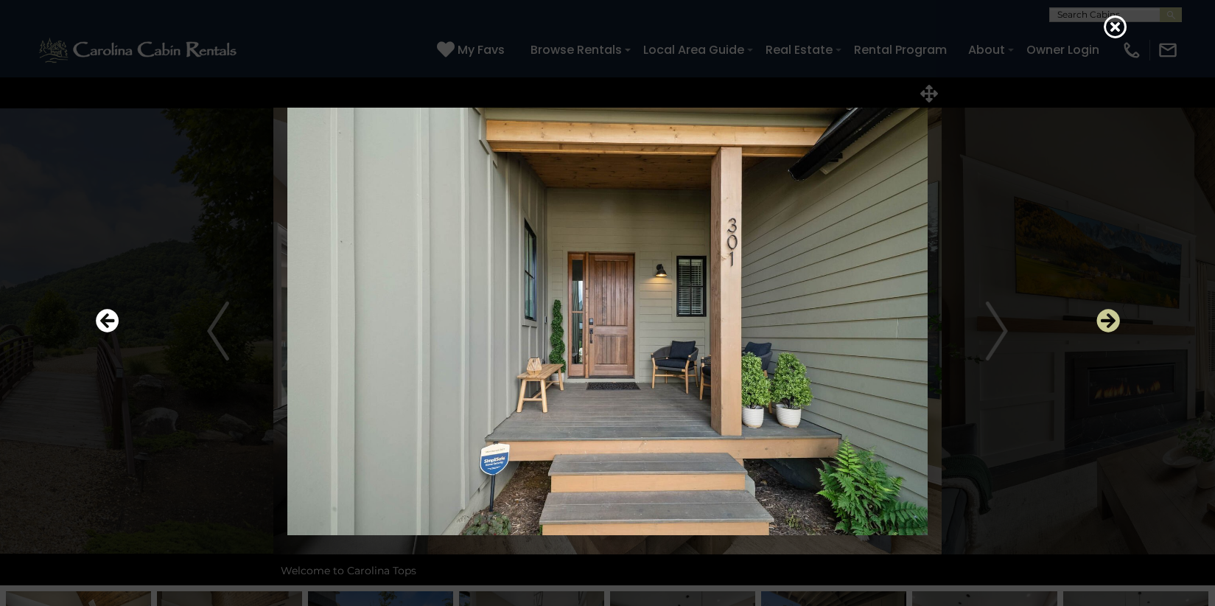
click at [1115, 317] on icon "Next" at bounding box center [1108, 321] width 24 height 24
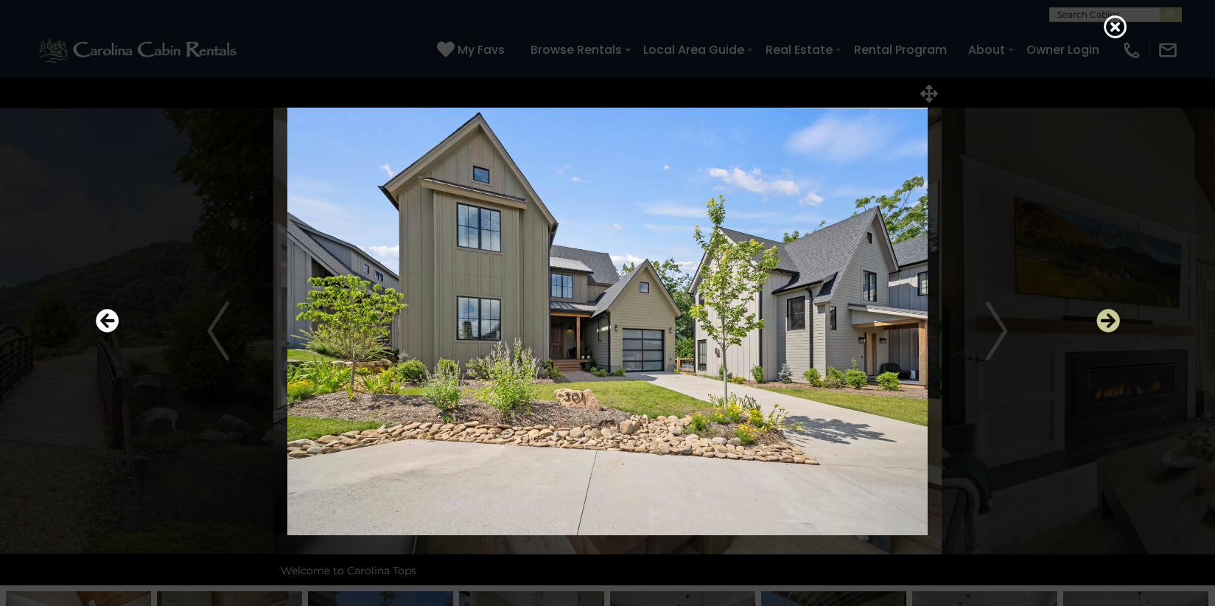
click at [1112, 319] on icon "Next" at bounding box center [1108, 321] width 24 height 24
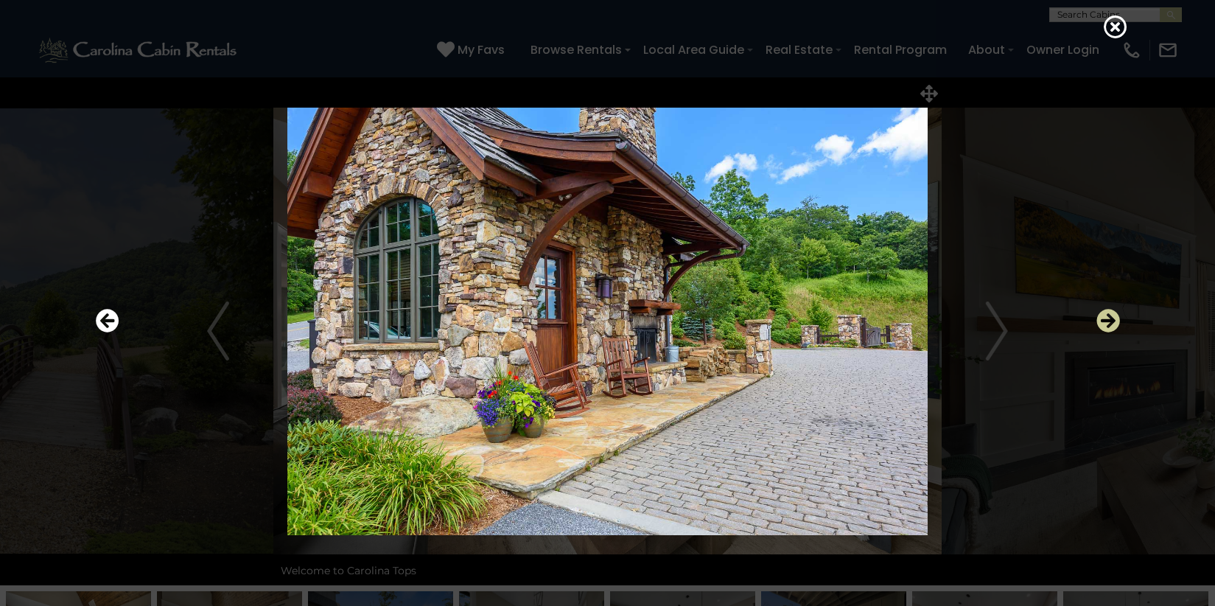
click at [1112, 319] on icon "Next" at bounding box center [1108, 321] width 24 height 24
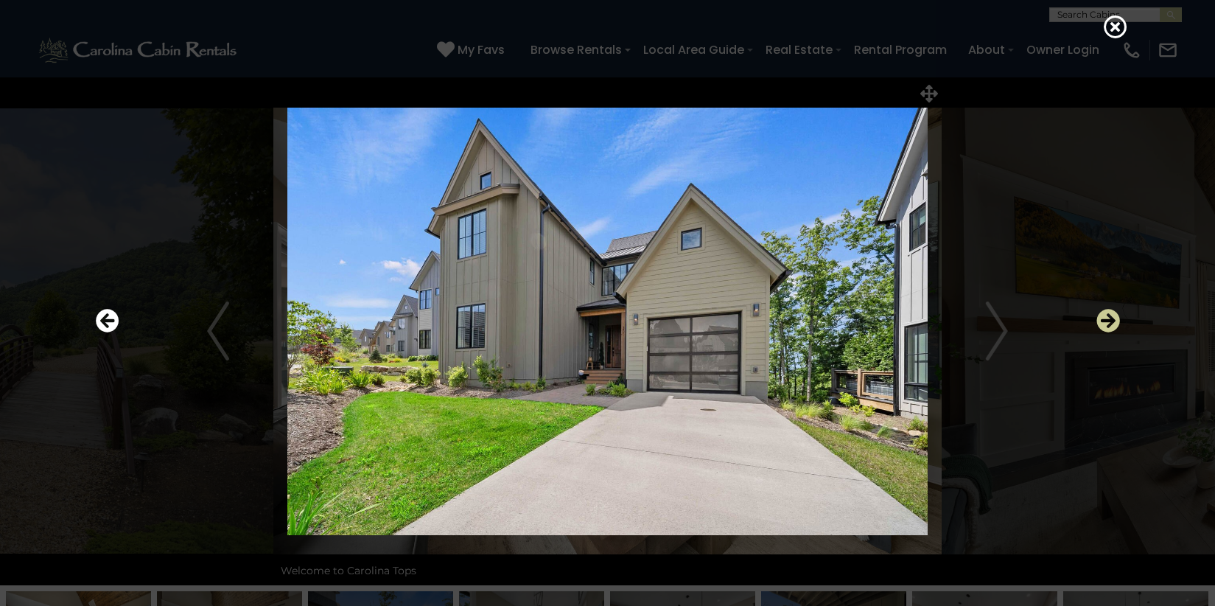
click at [1106, 317] on icon "Next" at bounding box center [1108, 321] width 24 height 24
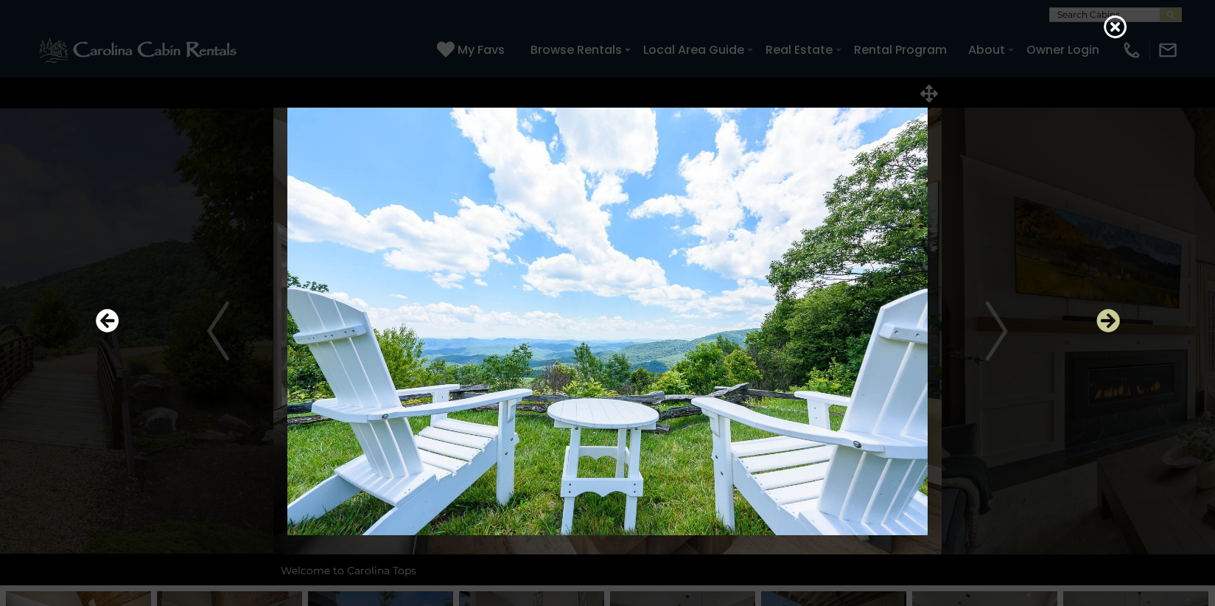
click at [1106, 317] on icon "Next" at bounding box center [1108, 321] width 24 height 24
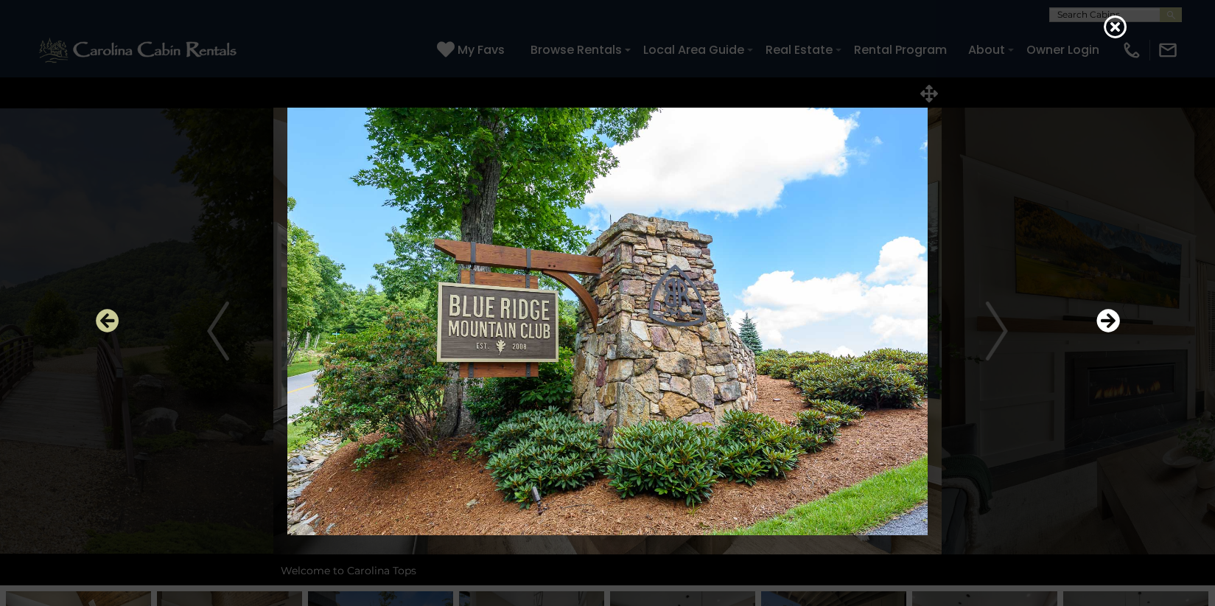
click at [110, 322] on icon "Previous" at bounding box center [108, 321] width 24 height 24
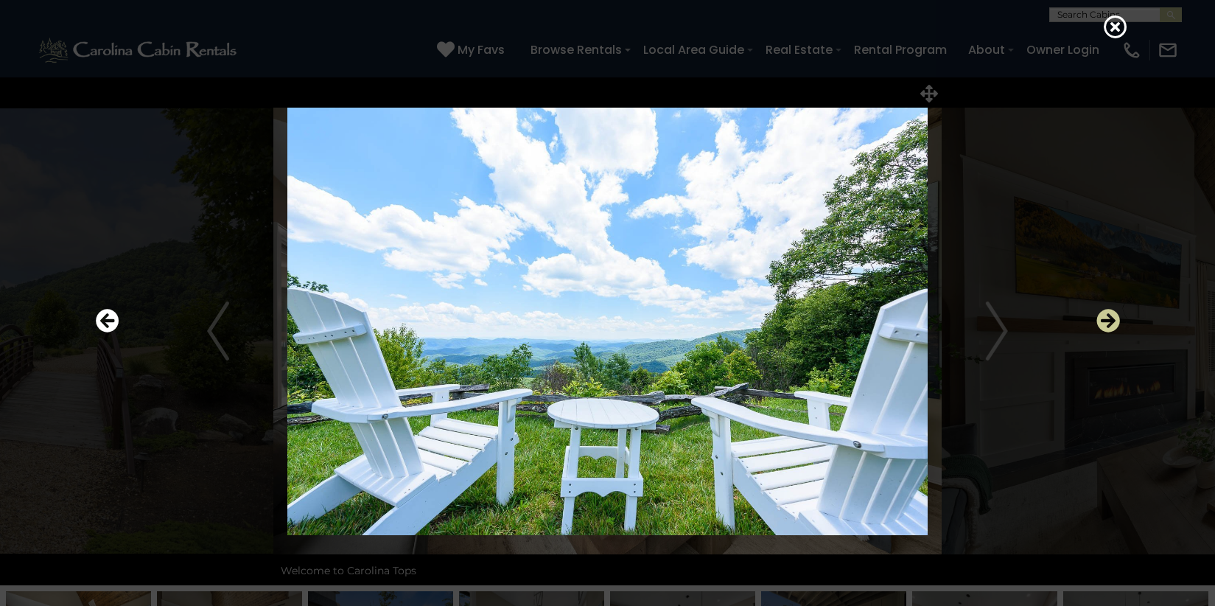
click at [1103, 319] on icon "Next" at bounding box center [1108, 321] width 24 height 24
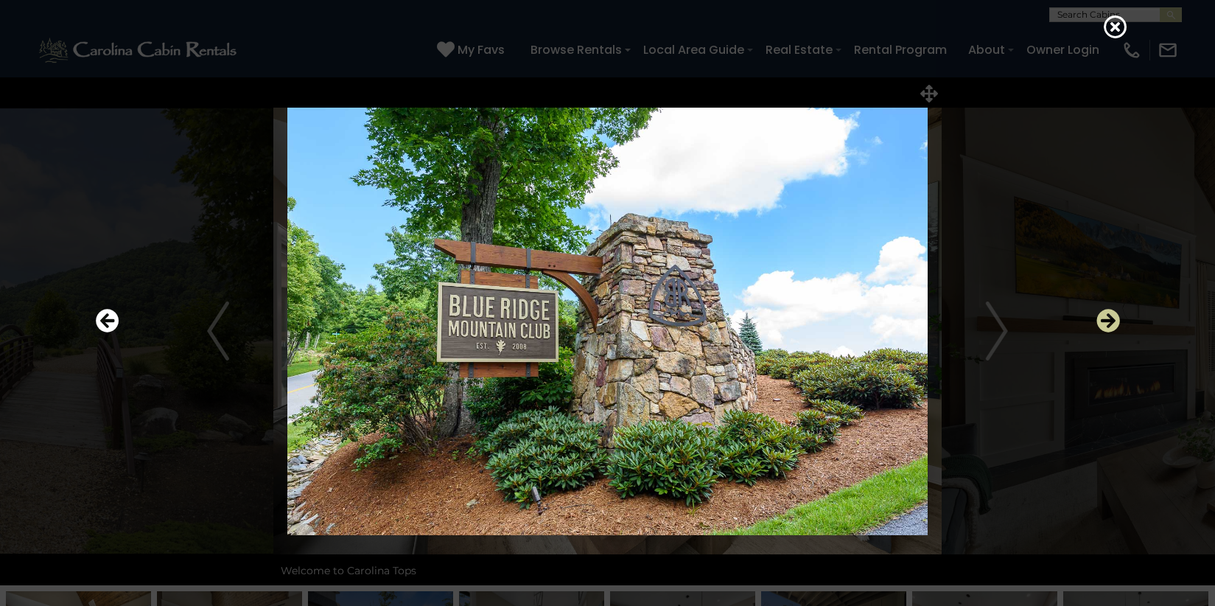
click at [1111, 315] on icon "Next" at bounding box center [1108, 321] width 24 height 24
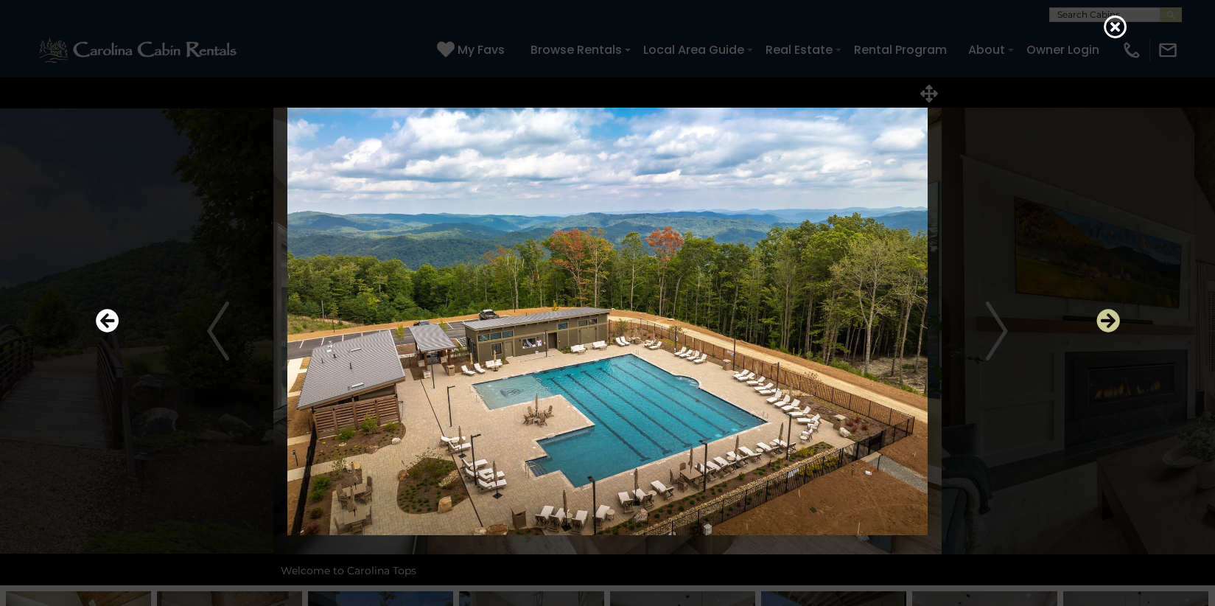
click at [1112, 319] on icon "Next" at bounding box center [1108, 321] width 24 height 24
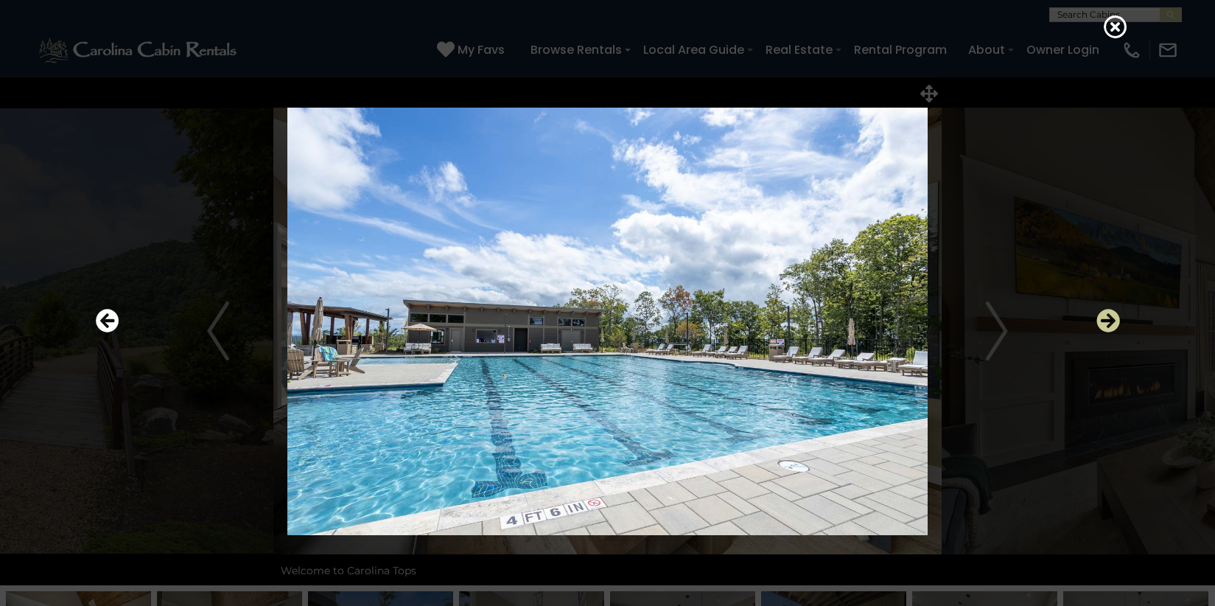
click at [1112, 319] on icon "Next" at bounding box center [1108, 321] width 24 height 24
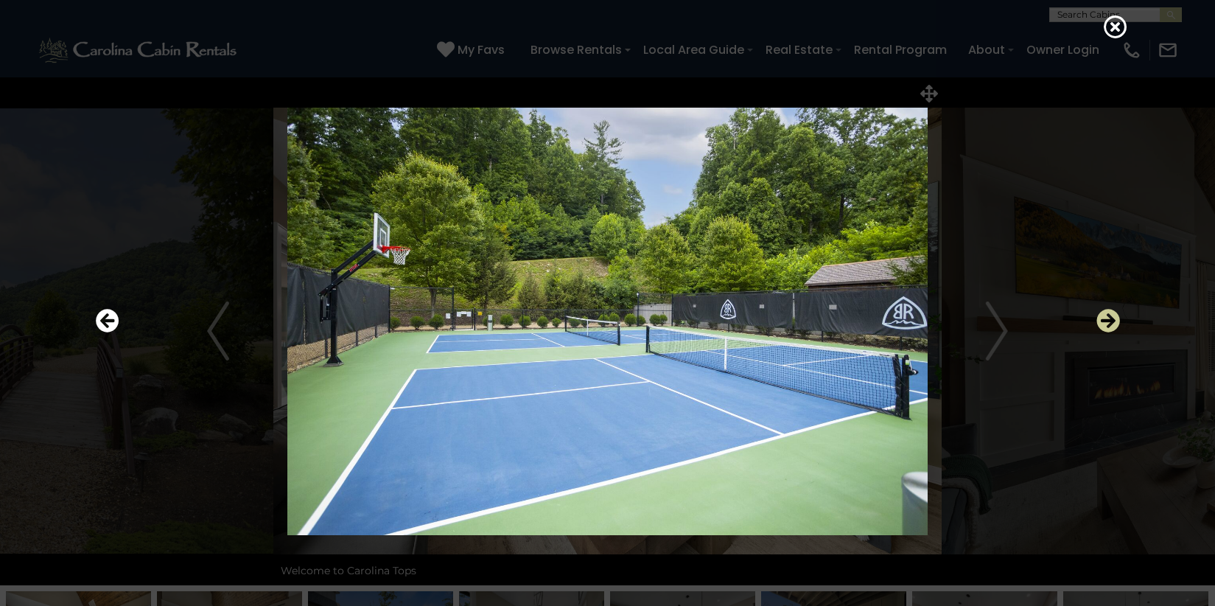
click at [1112, 319] on icon "Next" at bounding box center [1108, 321] width 24 height 24
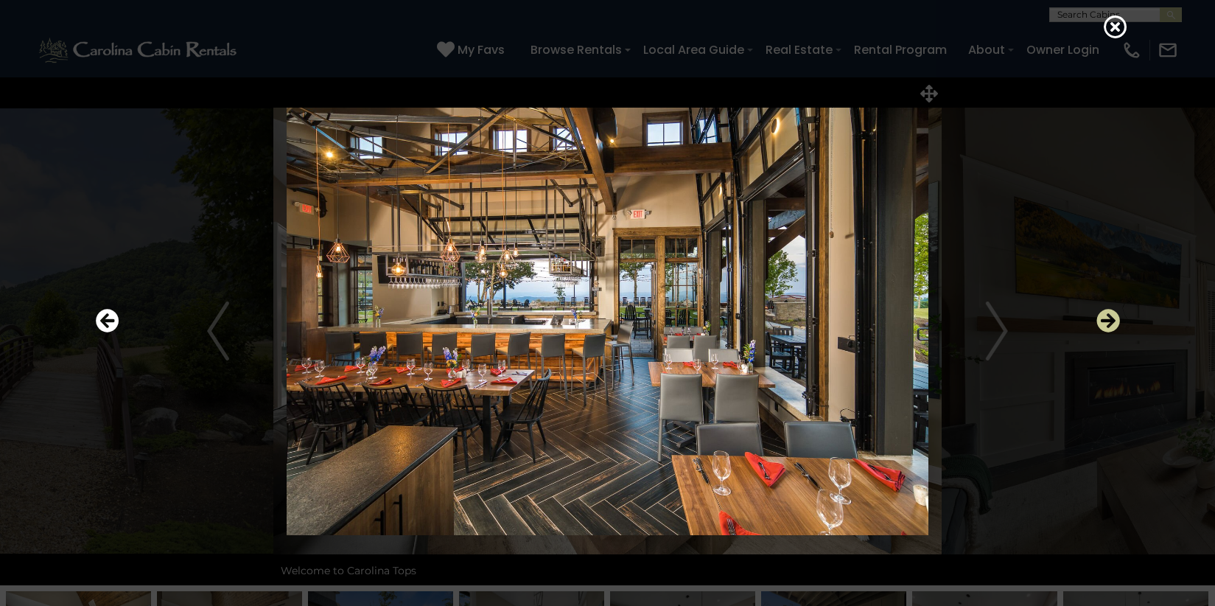
click at [1111, 315] on icon "Next" at bounding box center [1108, 321] width 24 height 24
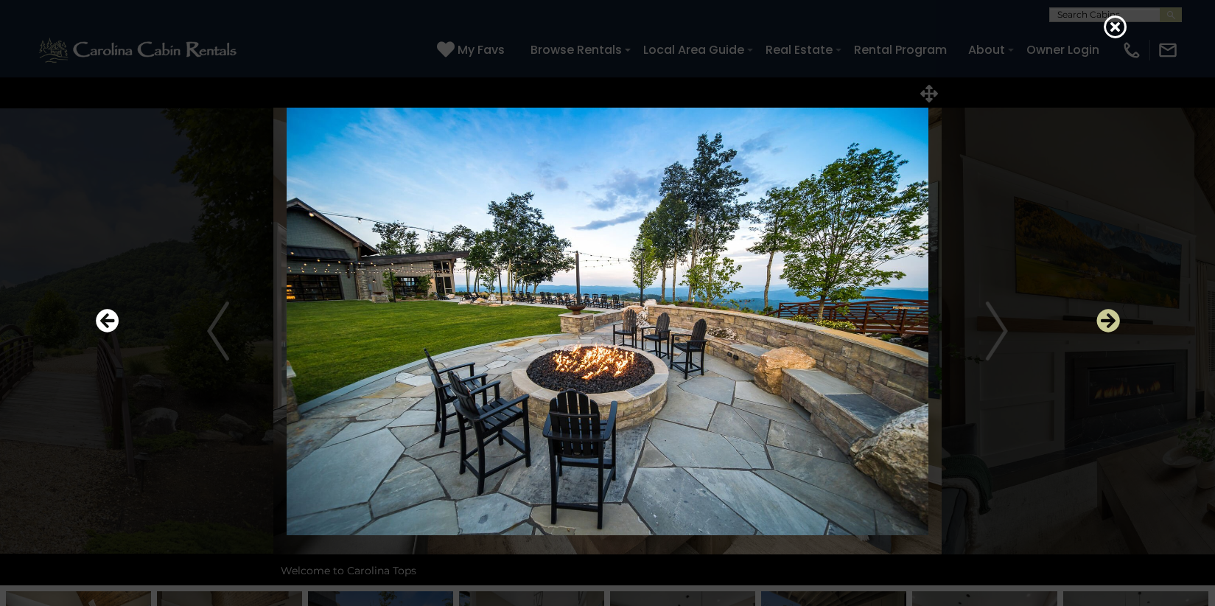
click at [1106, 318] on icon "Next" at bounding box center [1108, 321] width 24 height 24
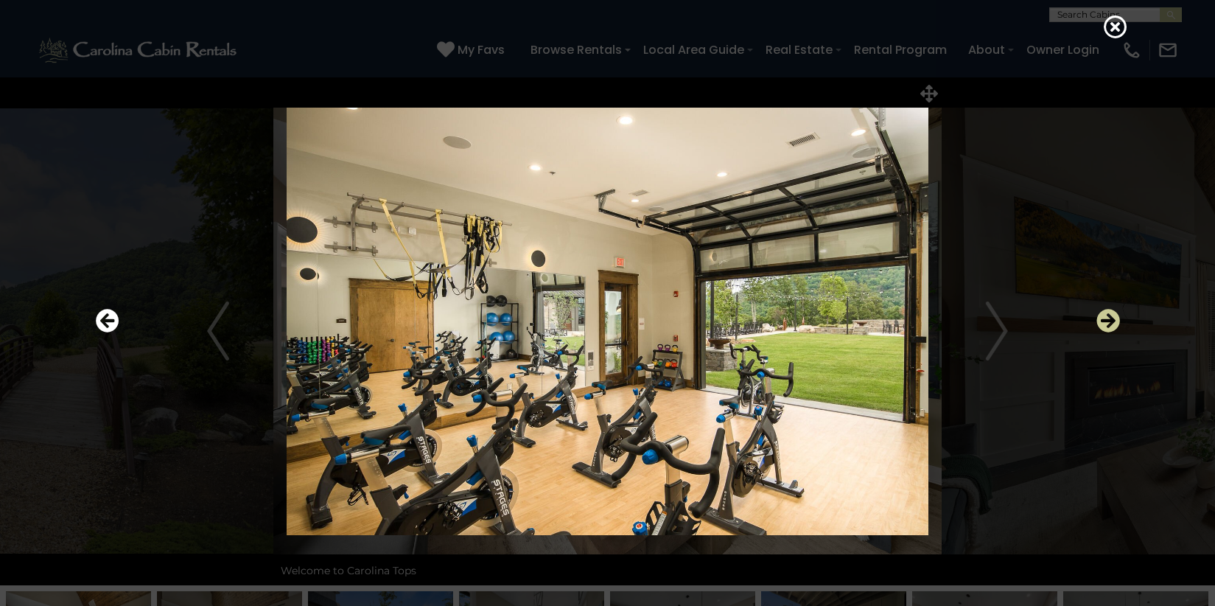
click at [1109, 319] on icon "Next" at bounding box center [1108, 321] width 24 height 24
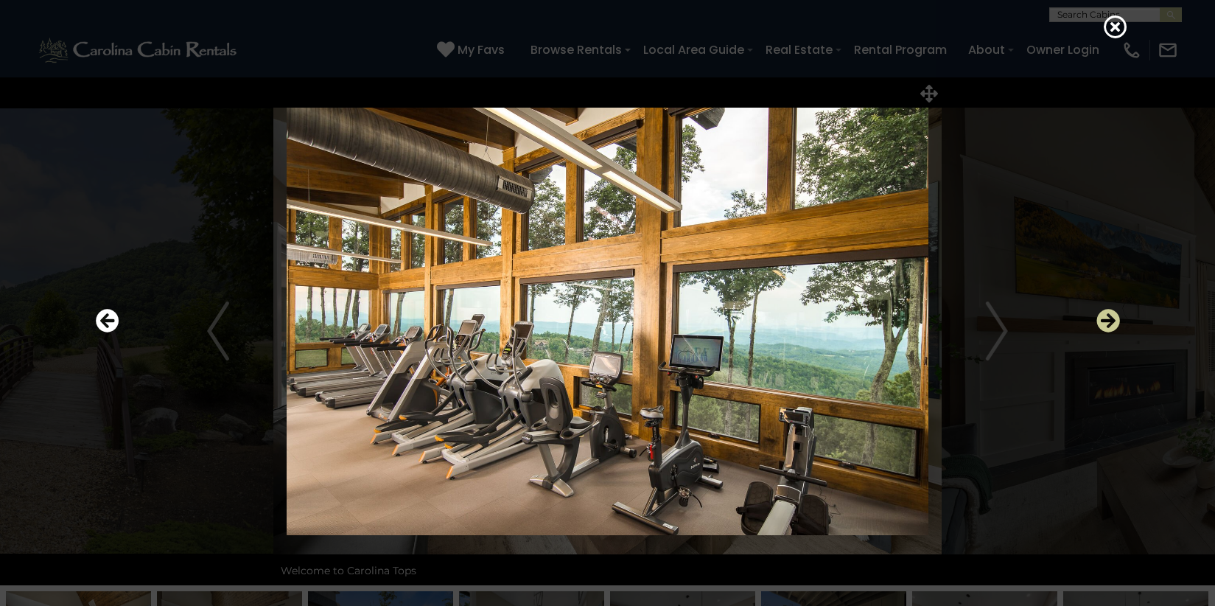
click at [1108, 318] on icon "Next" at bounding box center [1108, 321] width 24 height 24
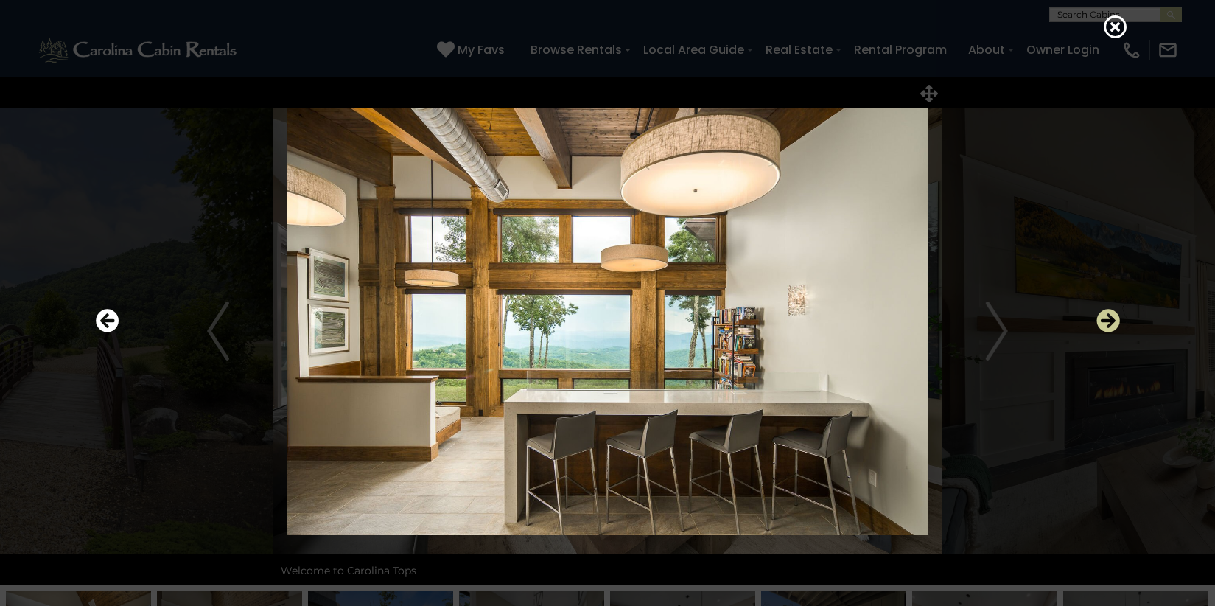
click at [1108, 318] on icon "Next" at bounding box center [1108, 321] width 24 height 24
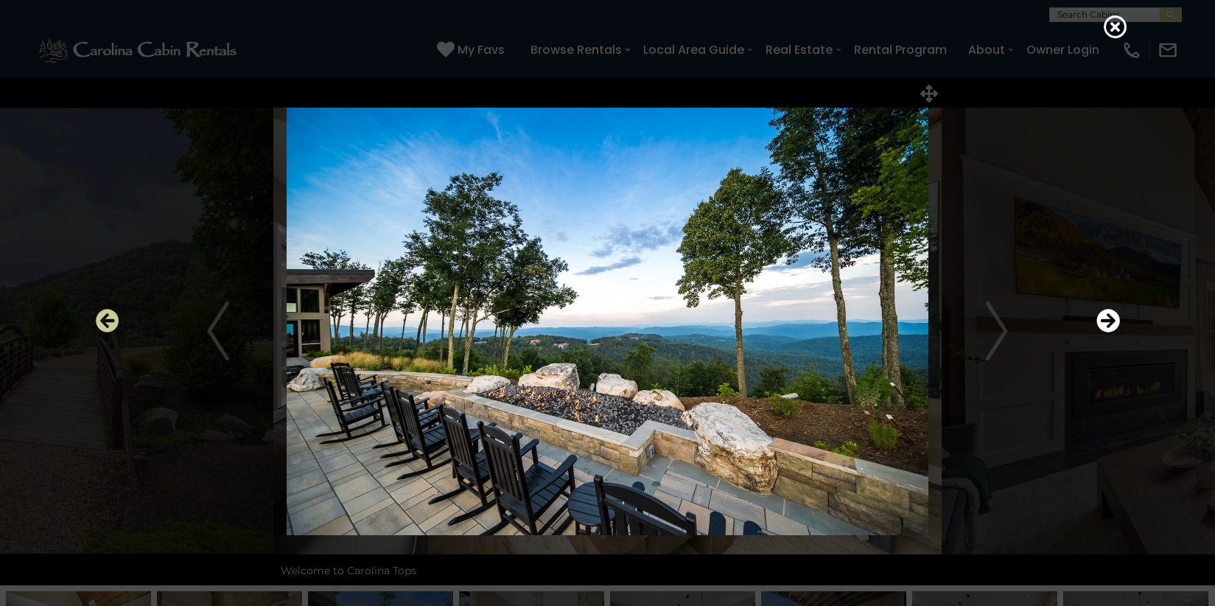
click at [108, 321] on icon "Previous" at bounding box center [108, 321] width 24 height 24
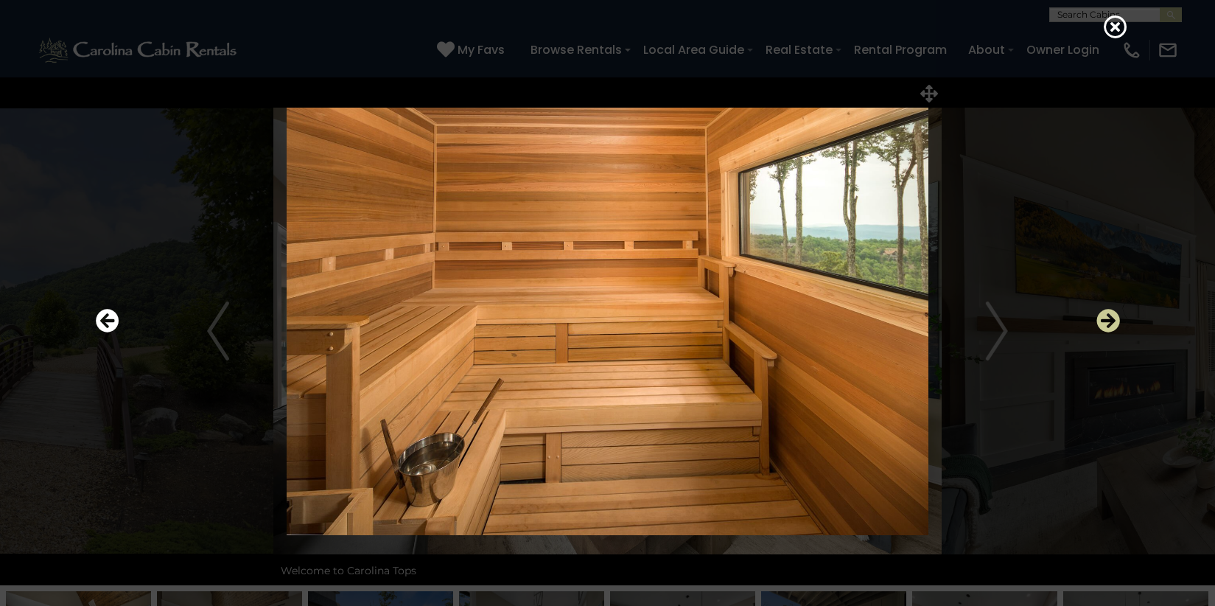
click at [1115, 315] on icon "Next" at bounding box center [1108, 321] width 24 height 24
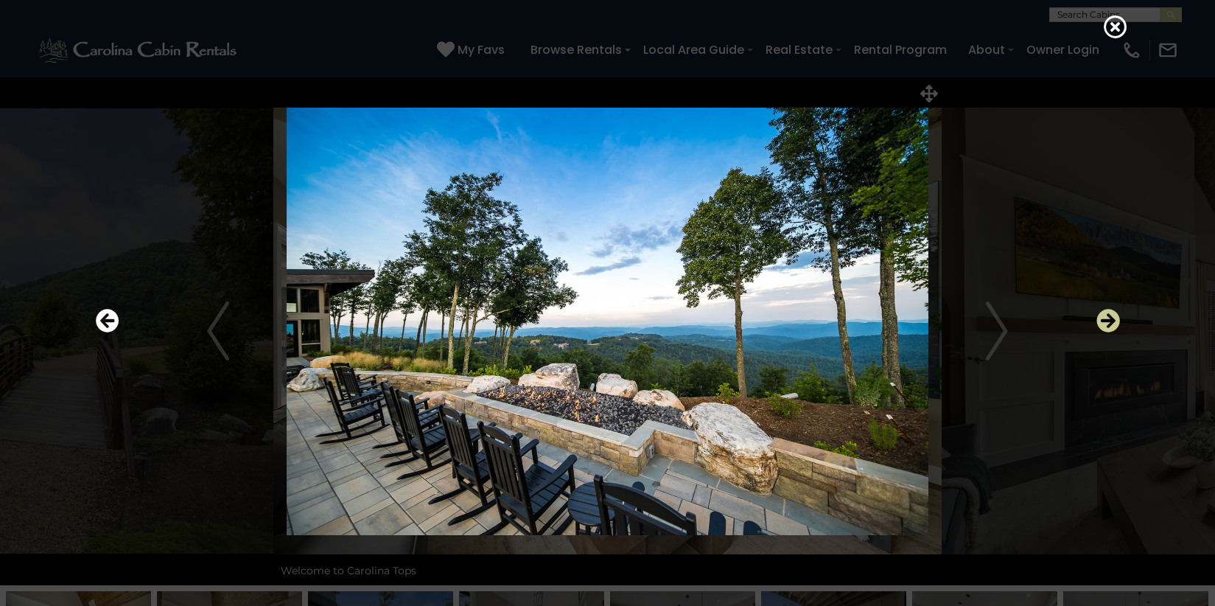
click at [1105, 314] on icon "Next" at bounding box center [1108, 321] width 24 height 24
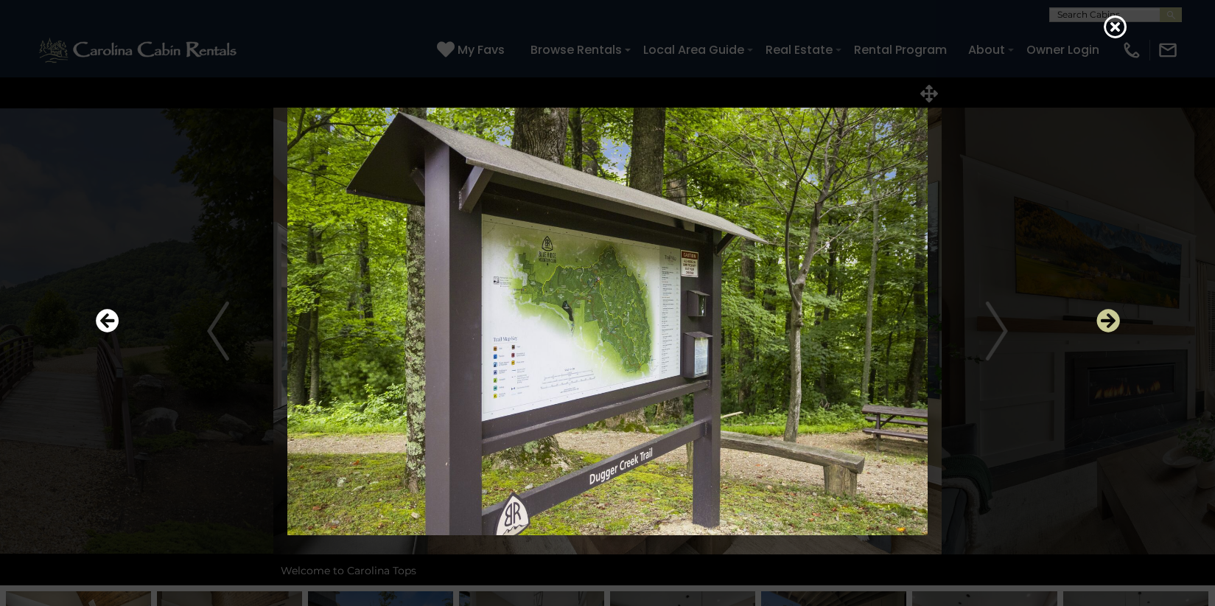
click at [1105, 314] on icon "Next" at bounding box center [1108, 321] width 24 height 24
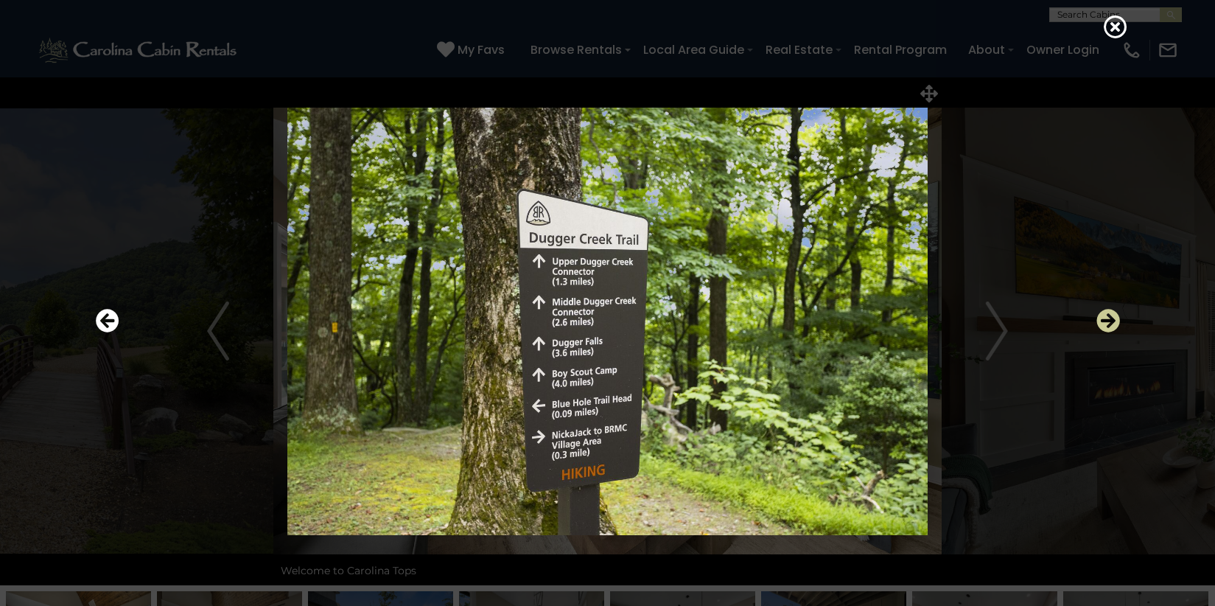
click at [1105, 314] on icon "Next" at bounding box center [1108, 321] width 24 height 24
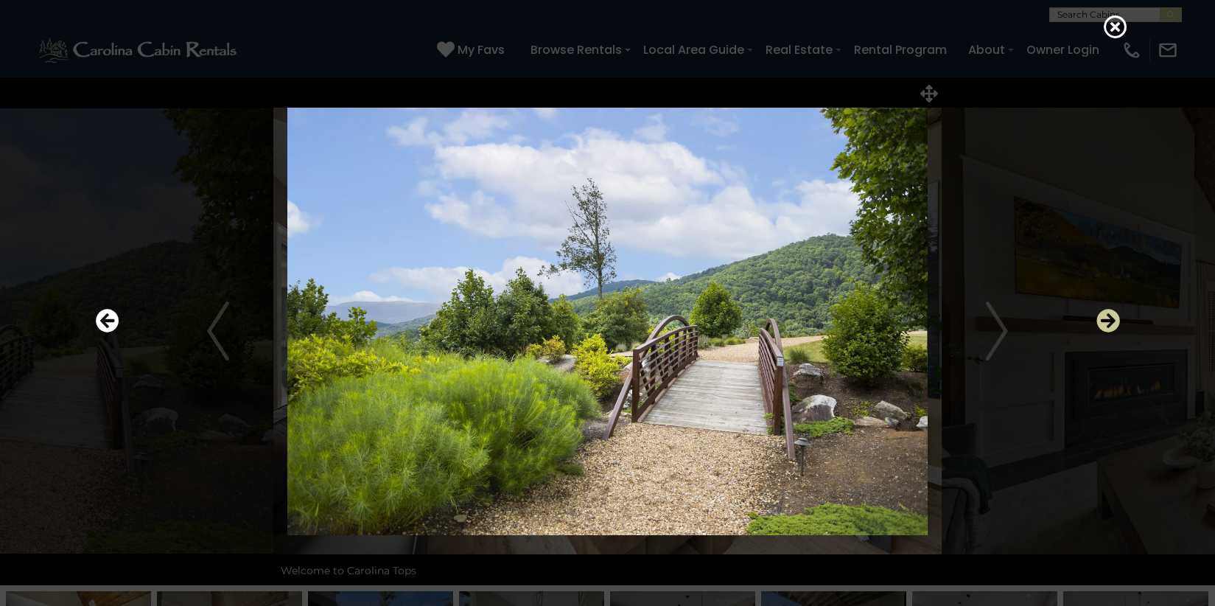
click at [1106, 315] on icon "Next" at bounding box center [1108, 321] width 24 height 24
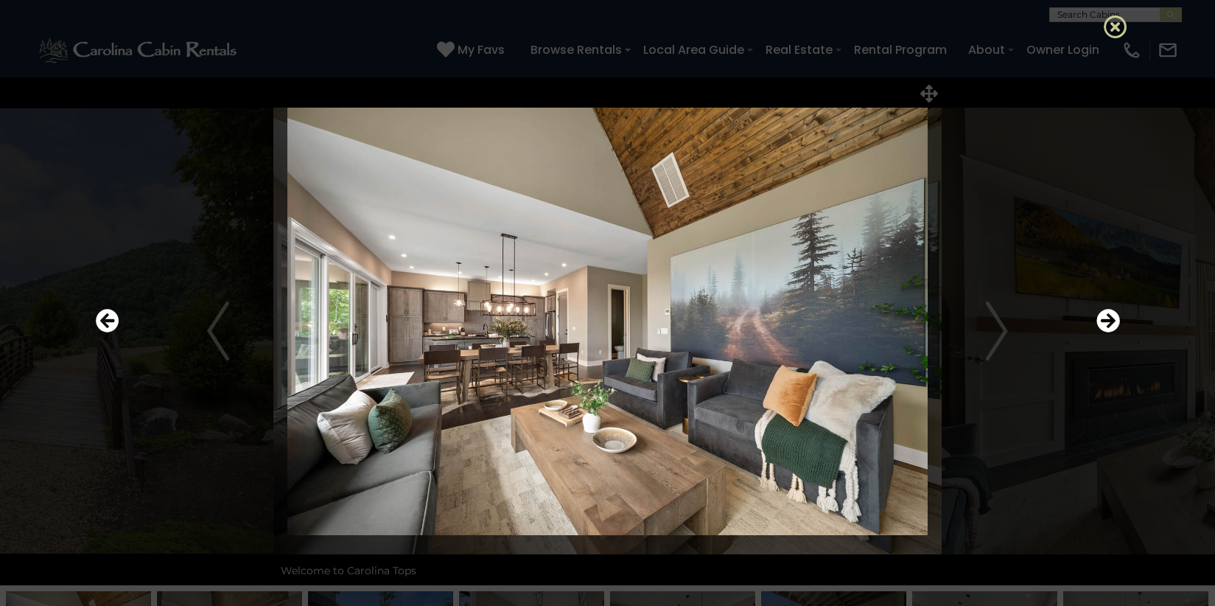
click at [1117, 25] on icon at bounding box center [1115, 27] width 24 height 24
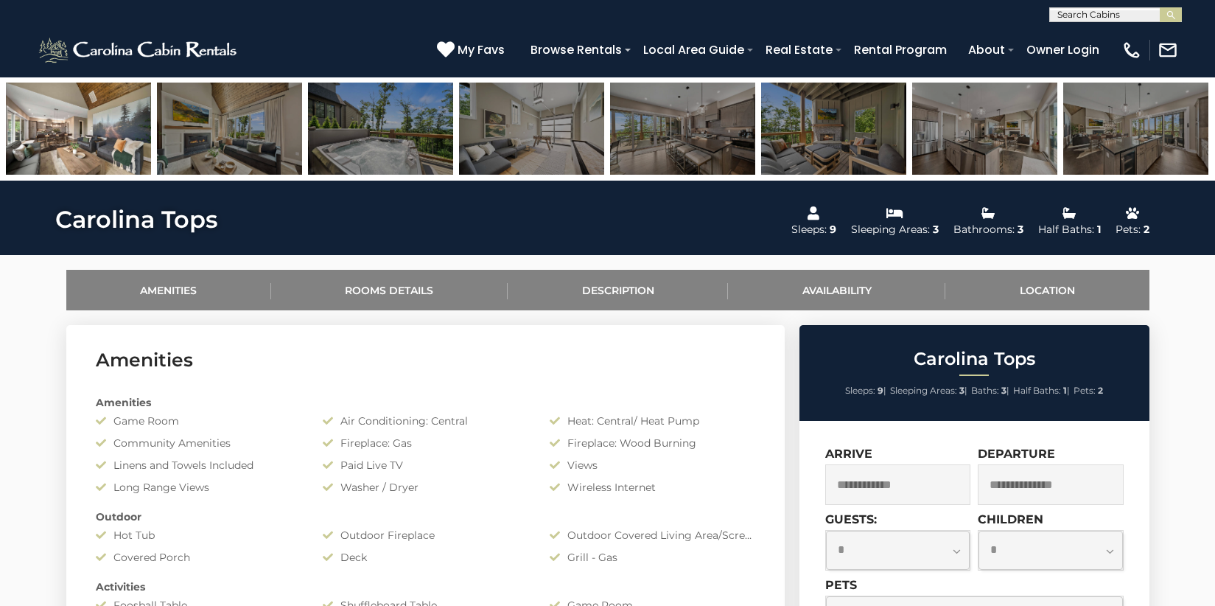
scroll to position [530, 0]
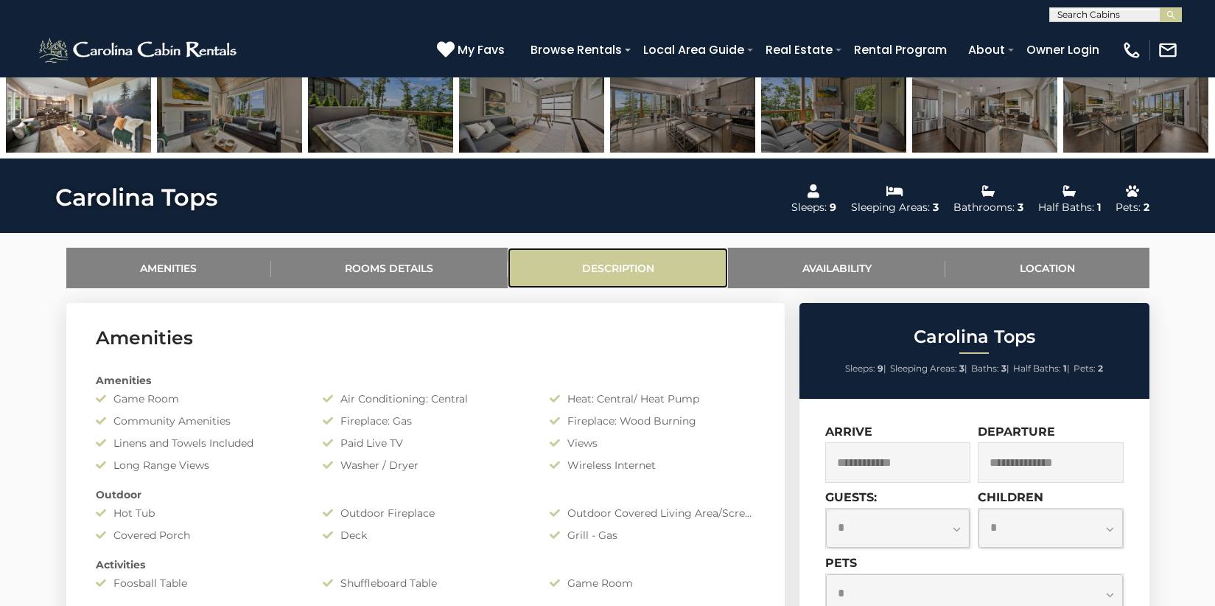
click at [608, 262] on link "Description" at bounding box center [618, 268] width 220 height 41
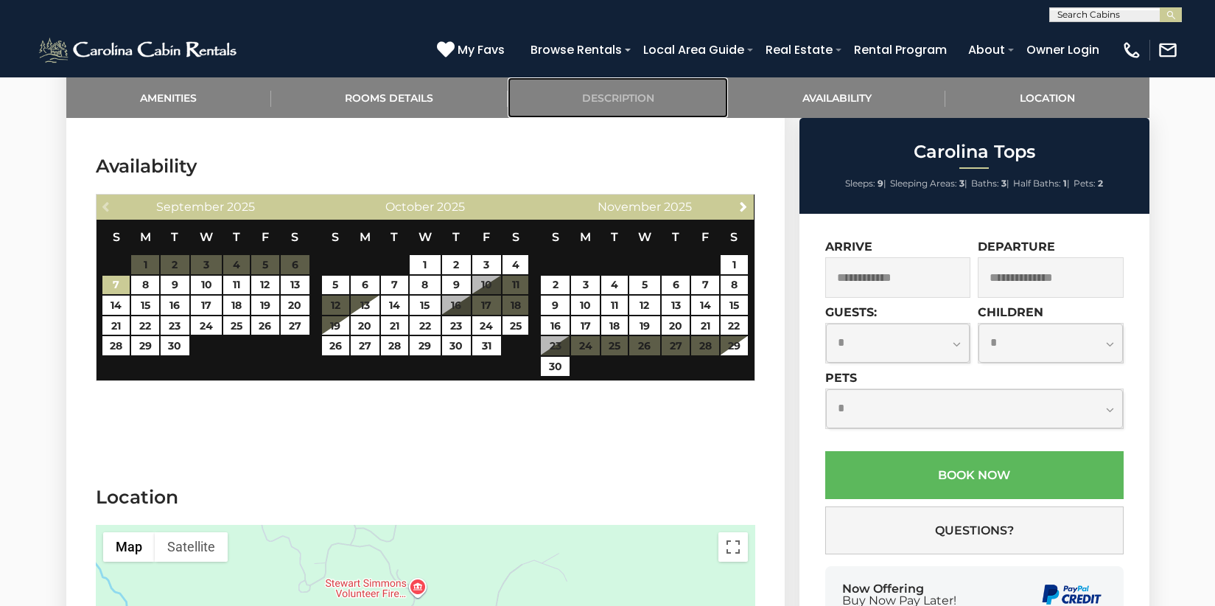
scroll to position [2685, 0]
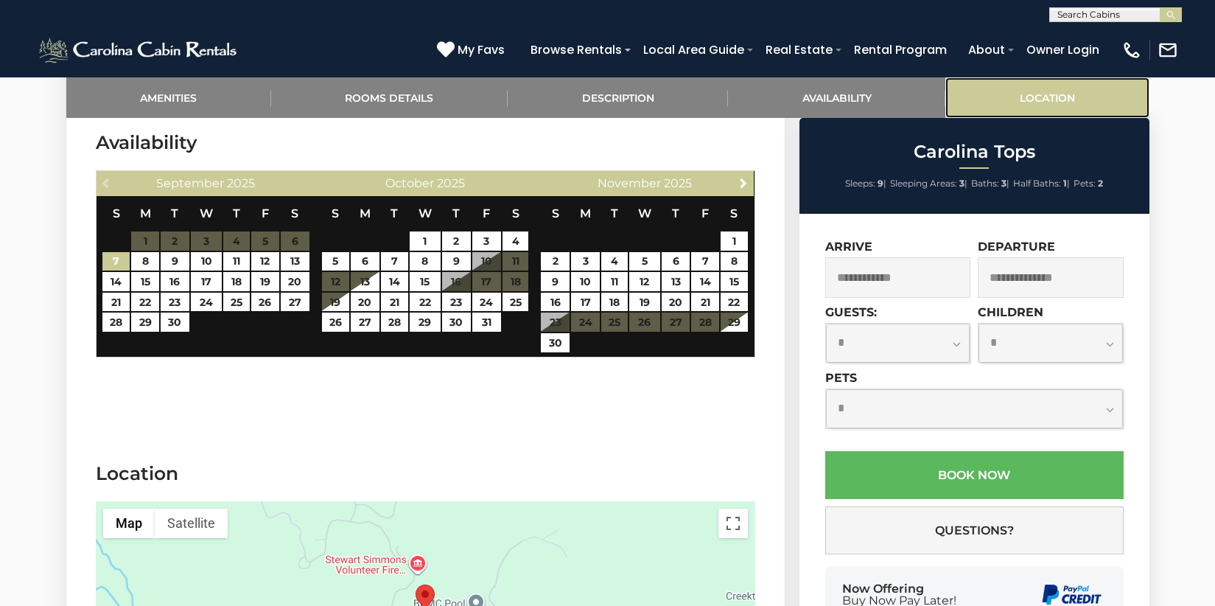
click at [1051, 90] on link "Location" at bounding box center [1046, 97] width 203 height 41
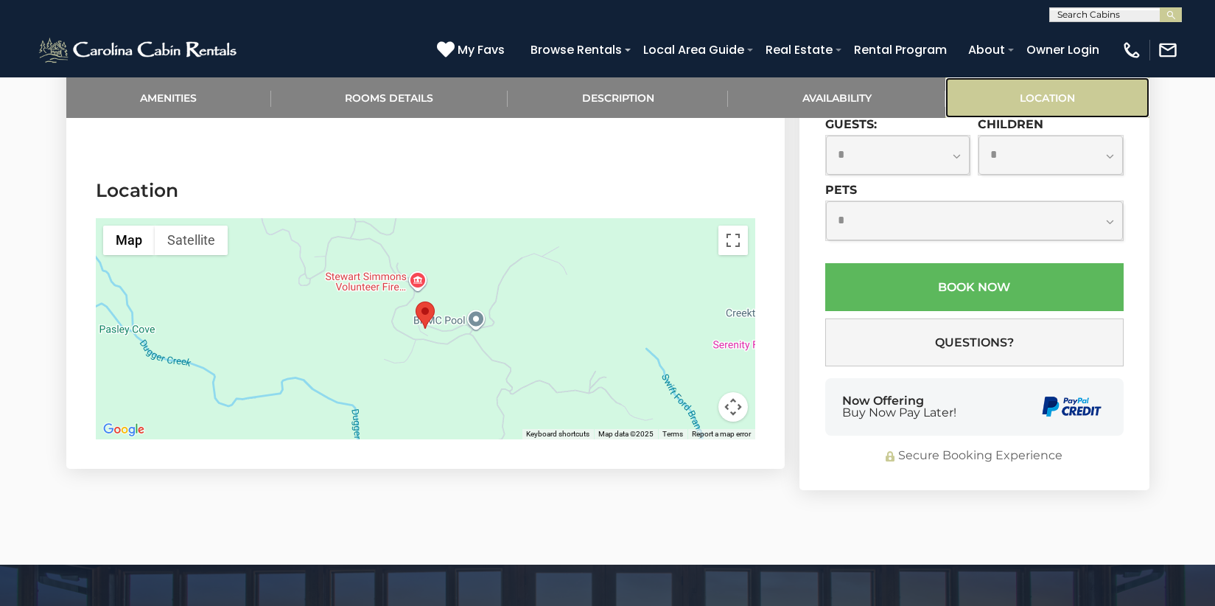
scroll to position [3012, 0]
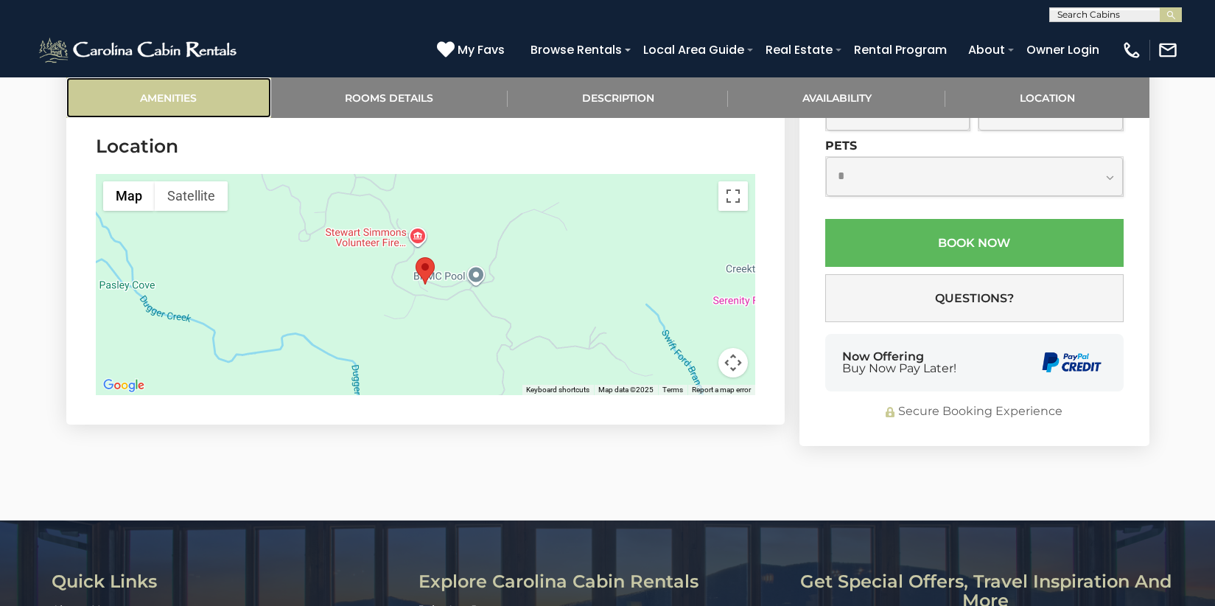
click at [192, 89] on link "Amenities" at bounding box center [168, 97] width 205 height 41
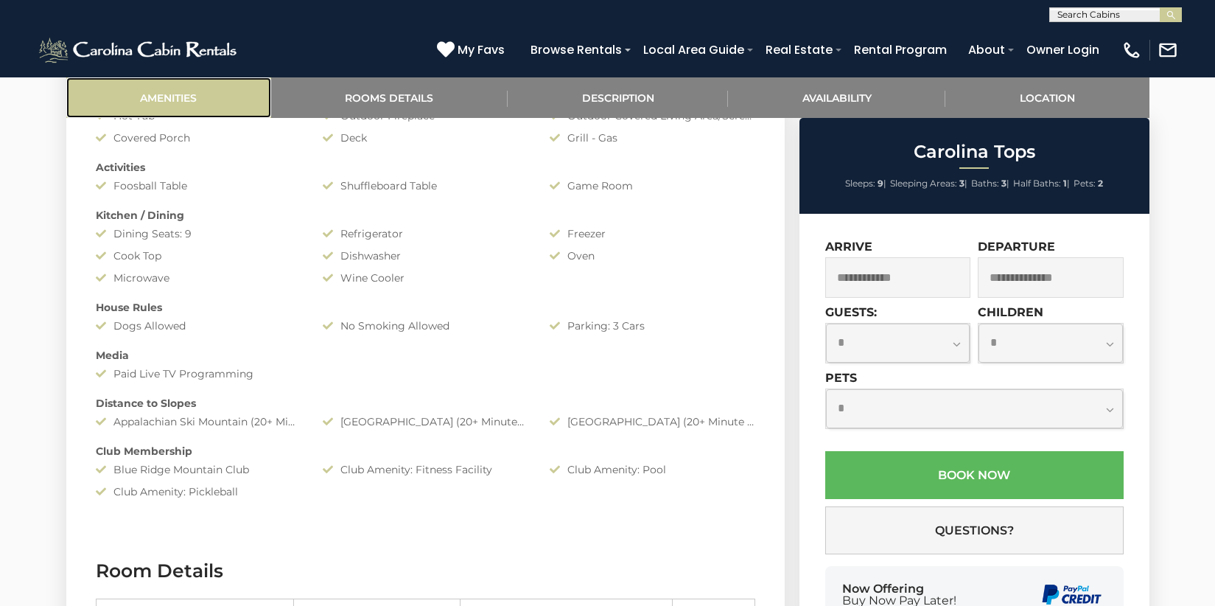
scroll to position [928, 0]
